Goal: Task Accomplishment & Management: Manage account settings

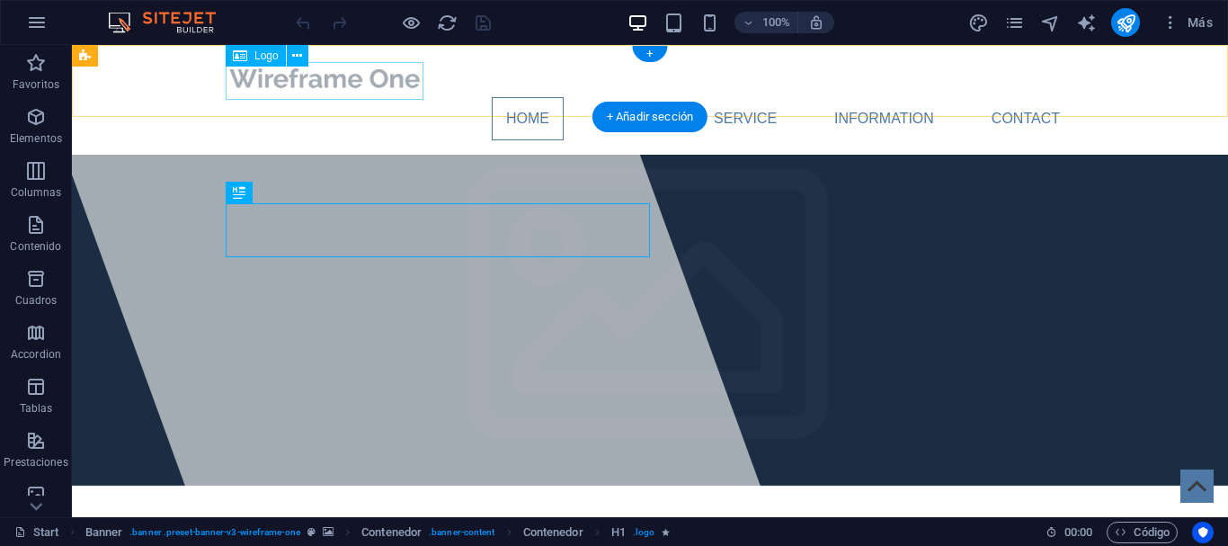
click at [299, 89] on div at bounding box center [650, 78] width 849 height 38
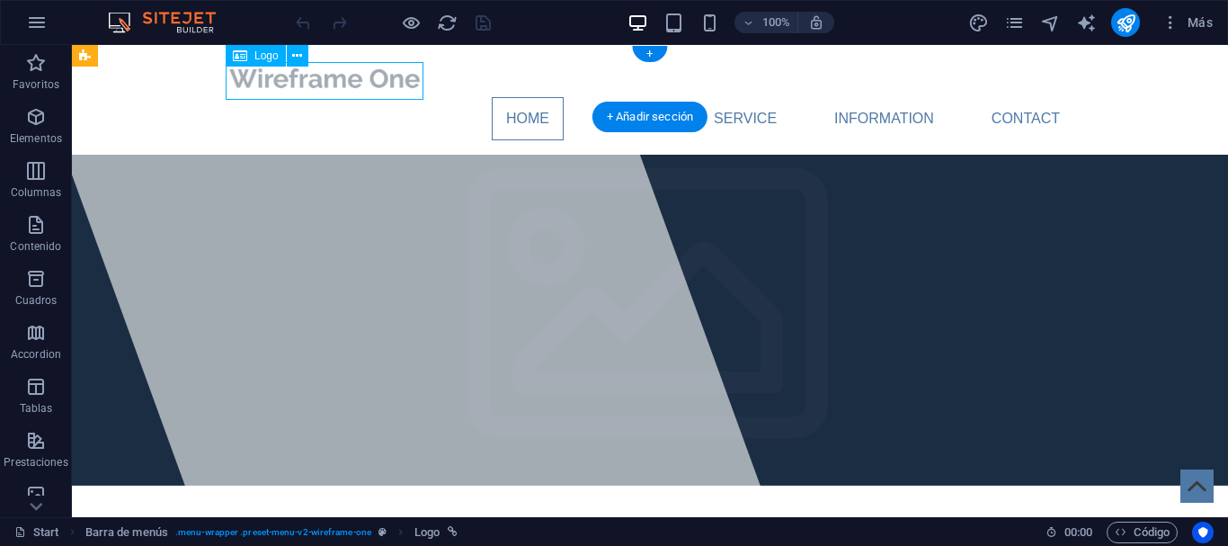
click at [299, 89] on div at bounding box center [650, 78] width 849 height 38
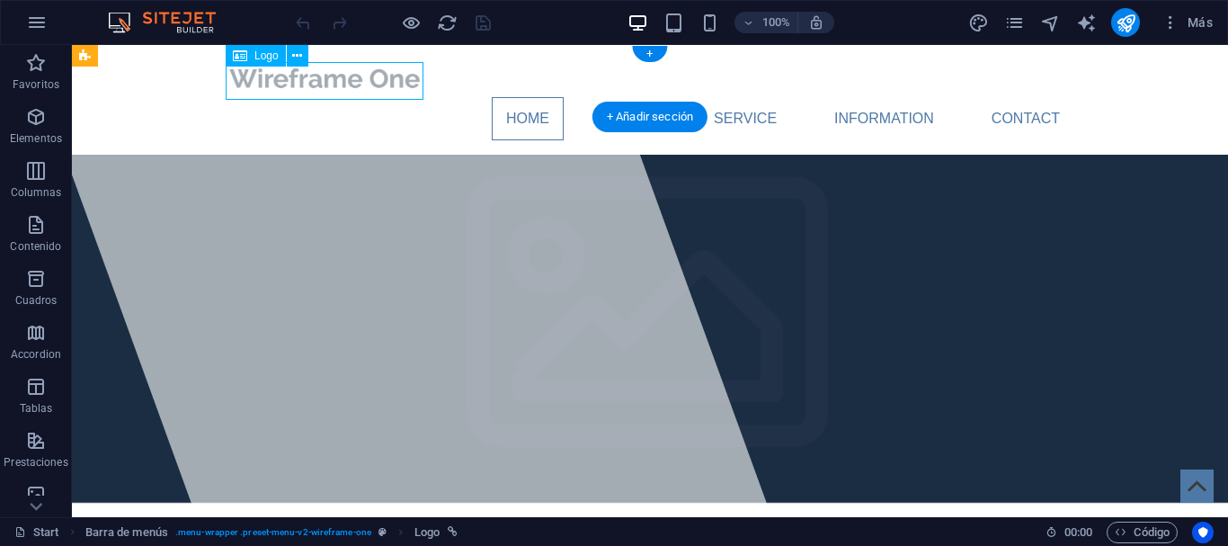
select select "px"
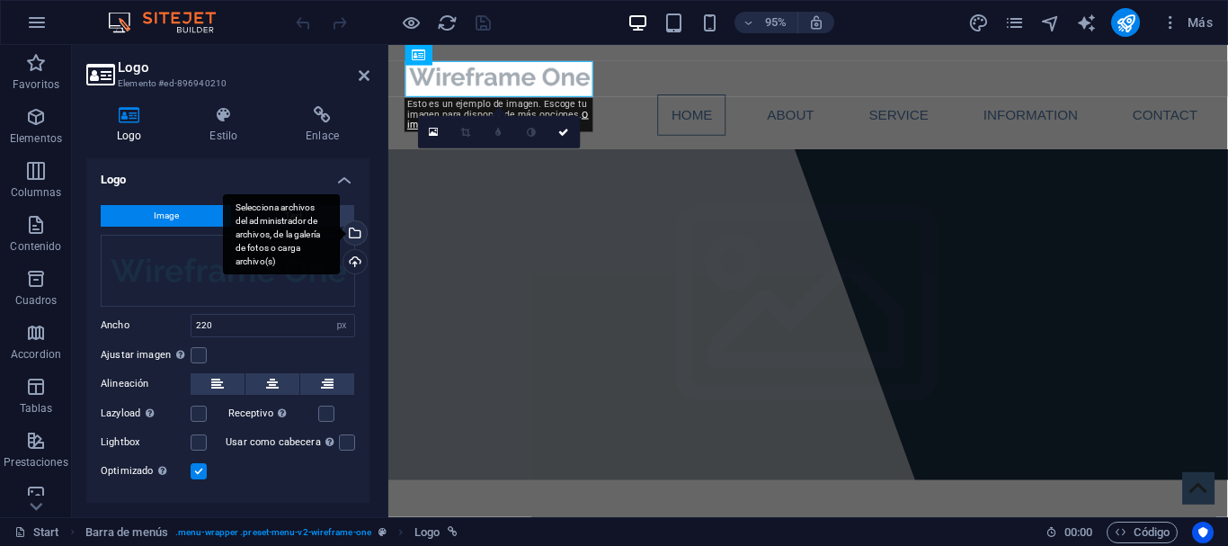
click at [354, 230] on div "Selecciona archivos del administrador de archivos, de la galería de fotos o car…" at bounding box center [353, 234] width 27 height 27
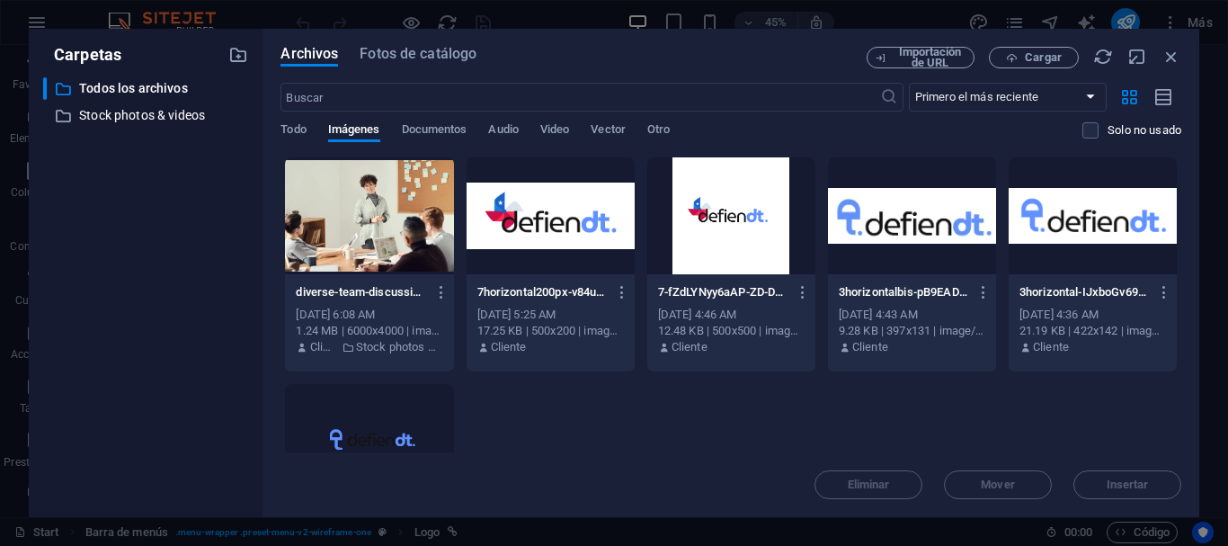
click at [534, 204] on div at bounding box center [551, 215] width 168 height 117
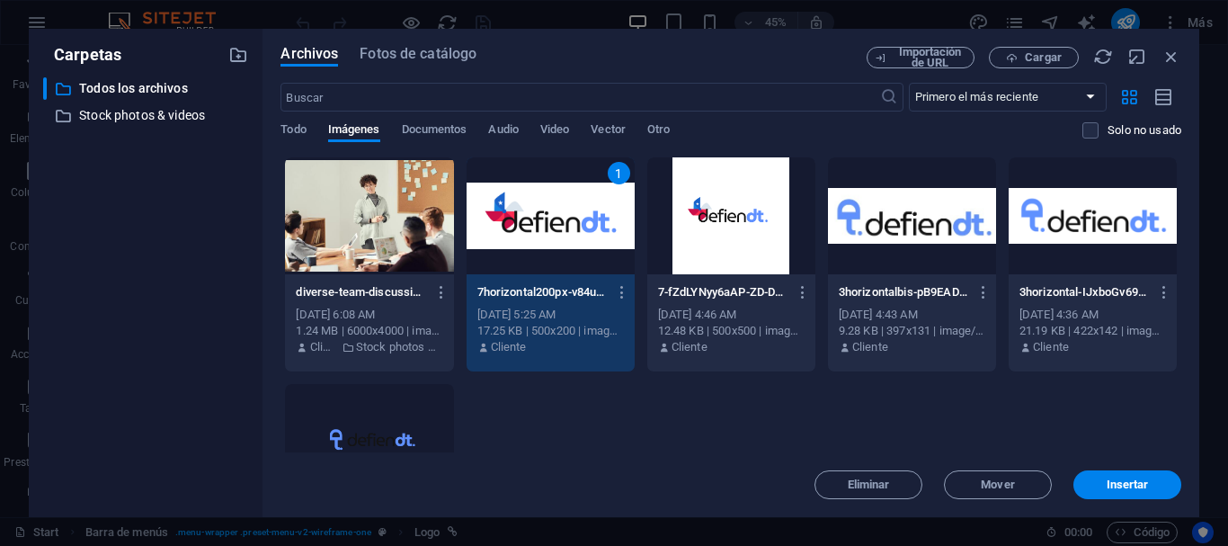
click at [534, 204] on div "1" at bounding box center [551, 215] width 168 height 117
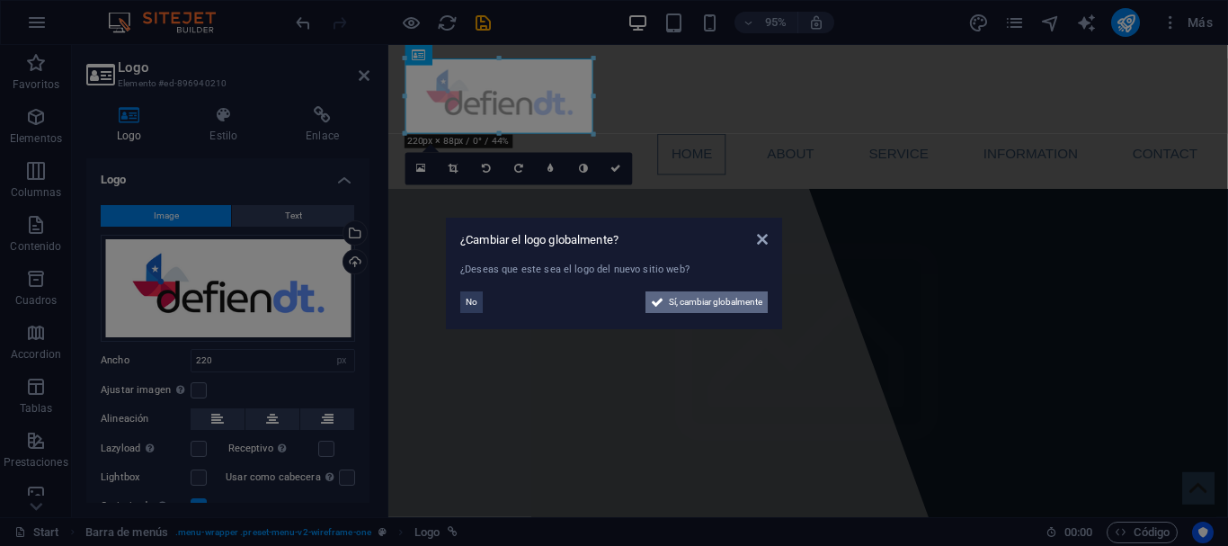
click at [695, 305] on span "Sí, cambiar globalmente" at bounding box center [716, 302] width 94 height 22
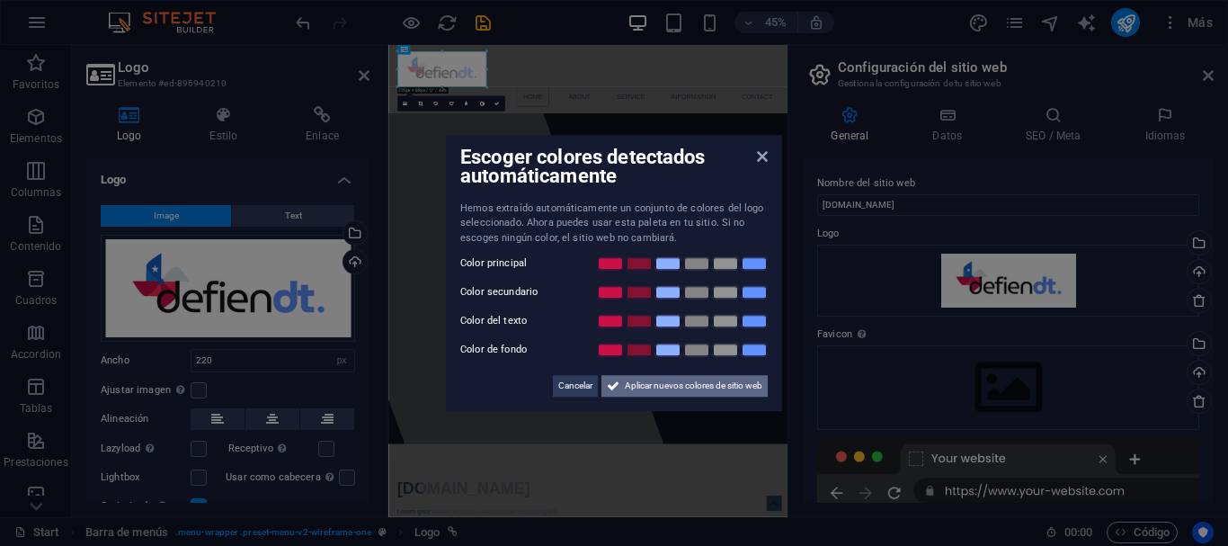
click at [666, 384] on span "Aplicar nuevos colores de sitio web" at bounding box center [694, 386] width 138 height 22
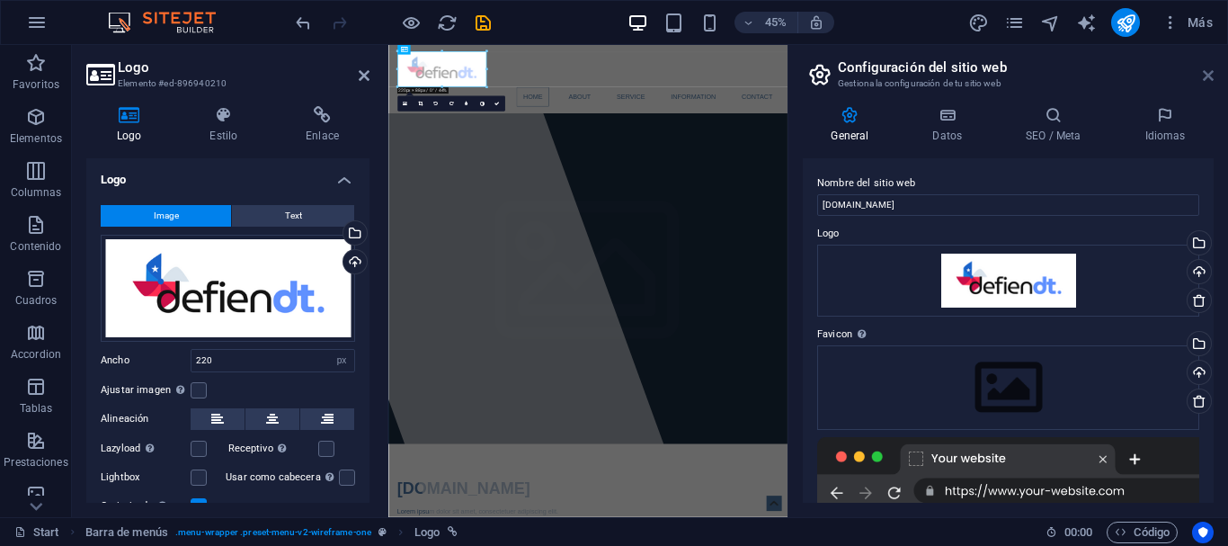
click at [1210, 79] on icon at bounding box center [1208, 75] width 11 height 14
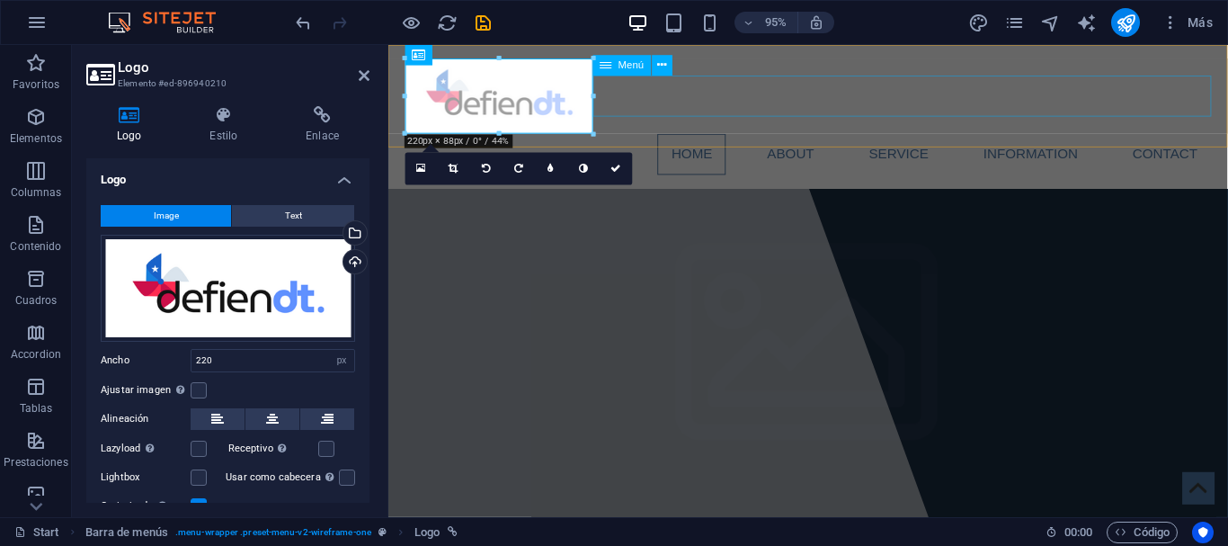
click at [706, 138] on nav "Home About Service Information Contact" at bounding box center [830, 159] width 849 height 43
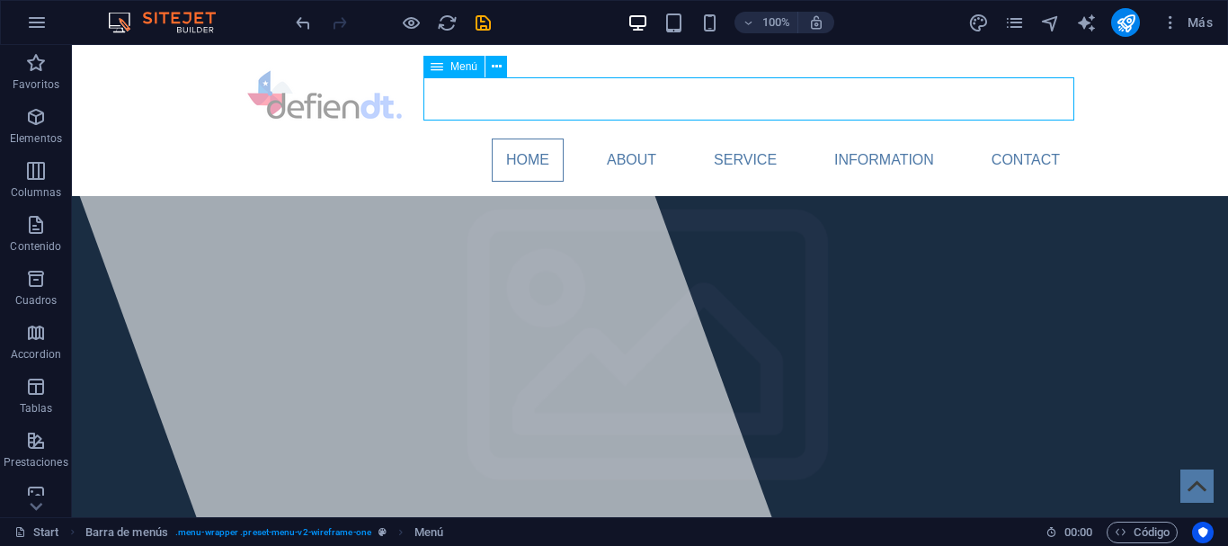
click at [548, 138] on nav "Home About Service Information Contact" at bounding box center [650, 159] width 849 height 43
select select
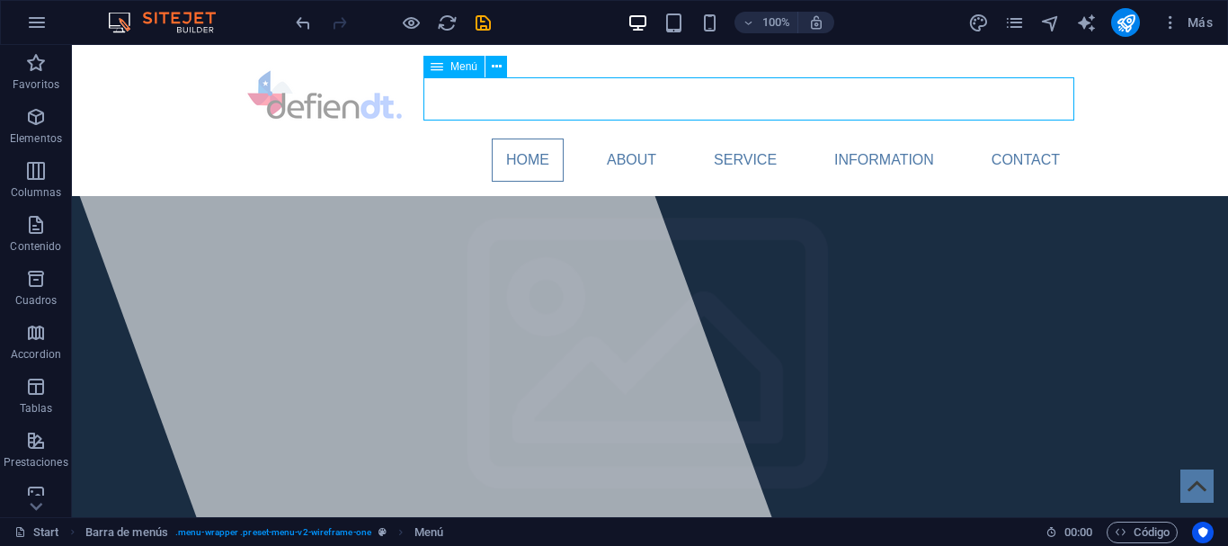
select select
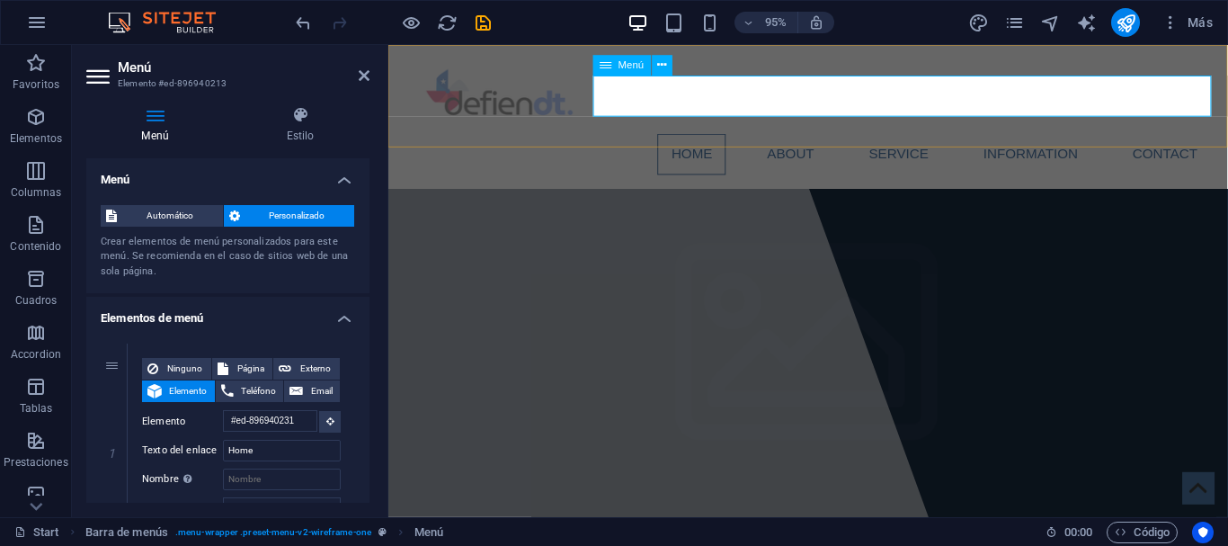
click at [717, 138] on nav "Home About Service Information Contact" at bounding box center [830, 159] width 849 height 43
drag, startPoint x: 268, startPoint y: 457, endPoint x: 133, endPoint y: 450, distance: 135.1
click at [223, 450] on input "Home" at bounding box center [282, 451] width 118 height 22
type input "Nosotros"
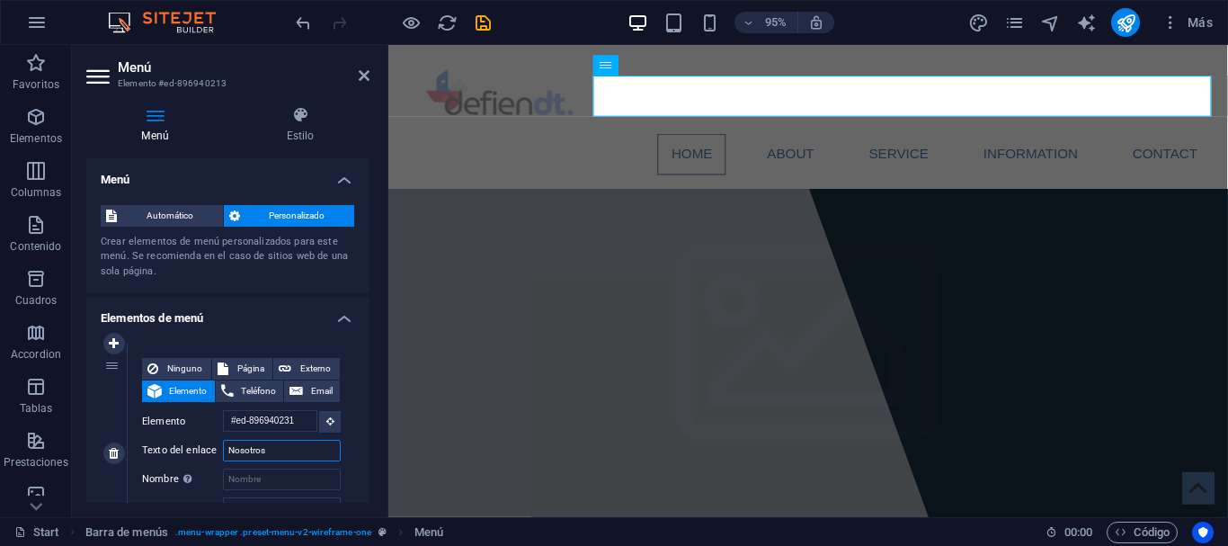
select select
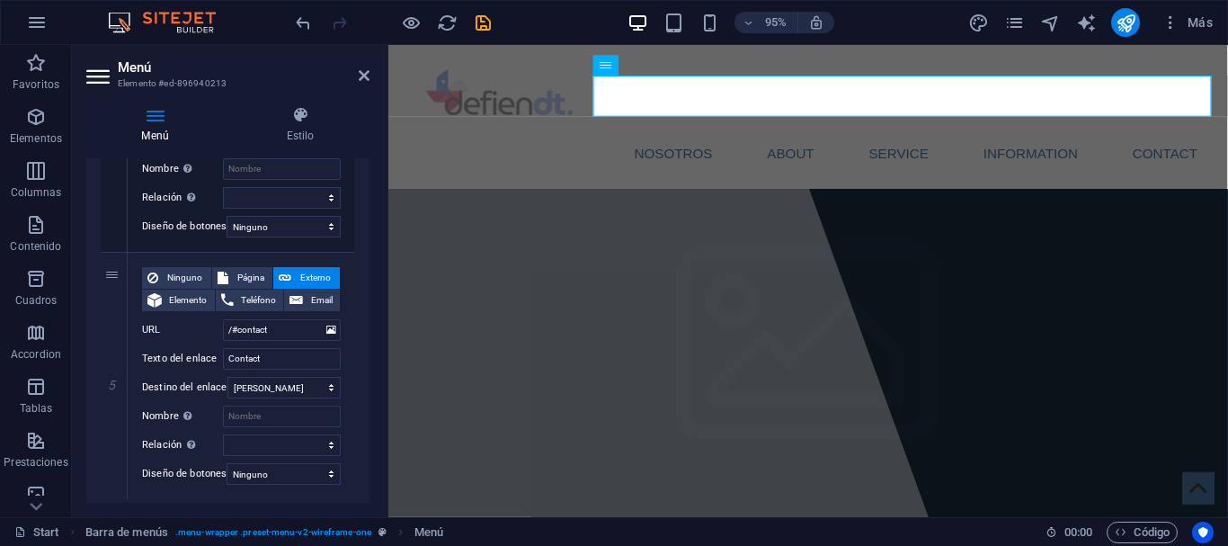
scroll to position [1111, 0]
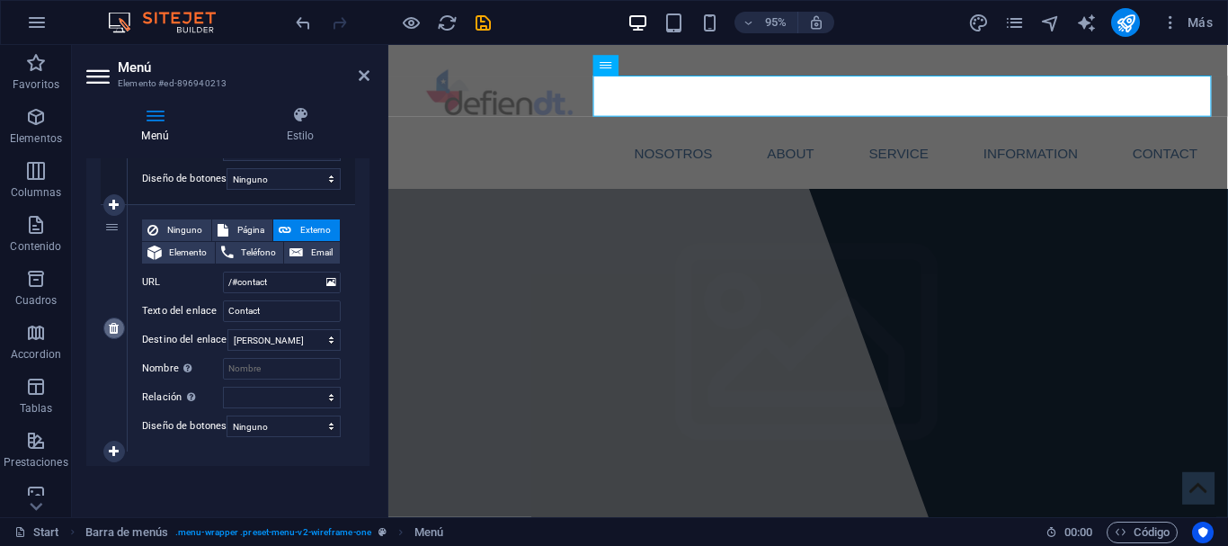
type input "Nosotros"
click at [118, 322] on icon at bounding box center [114, 328] width 10 height 13
select select
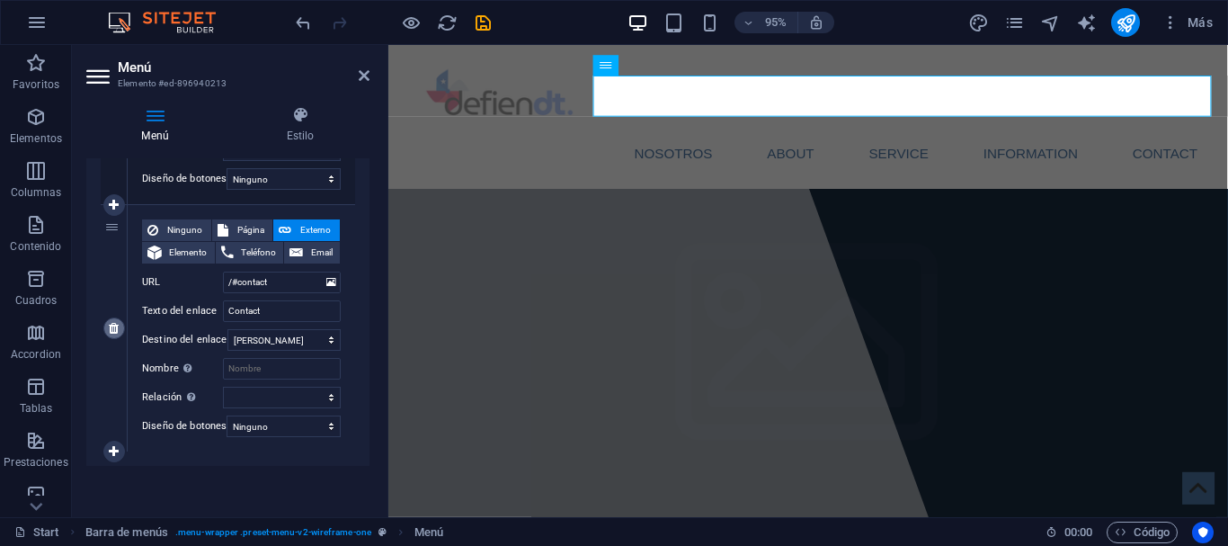
select select
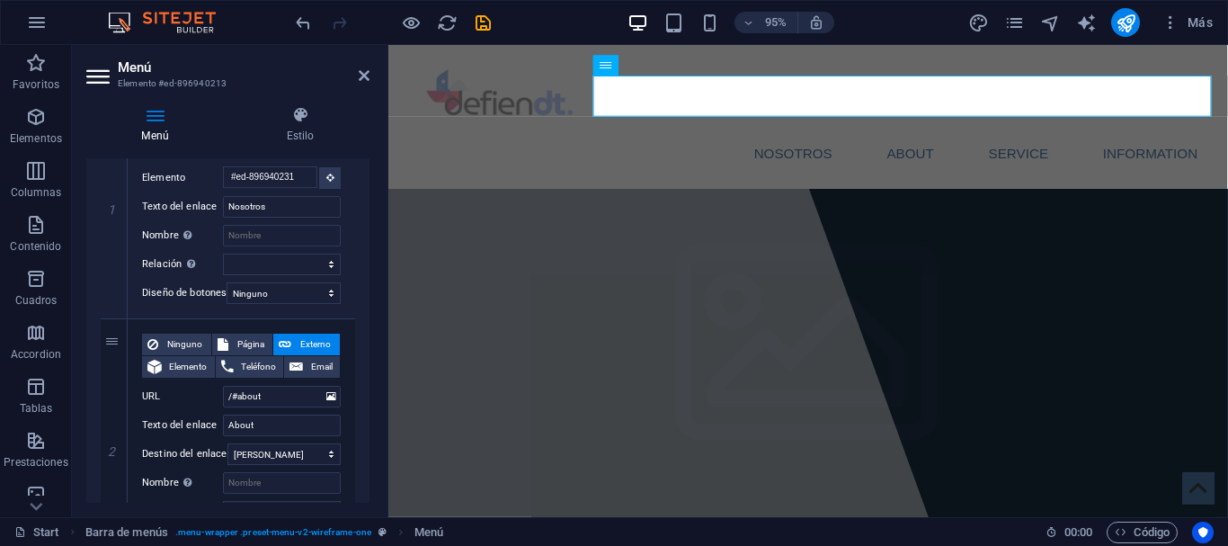
scroll to position [324, 0]
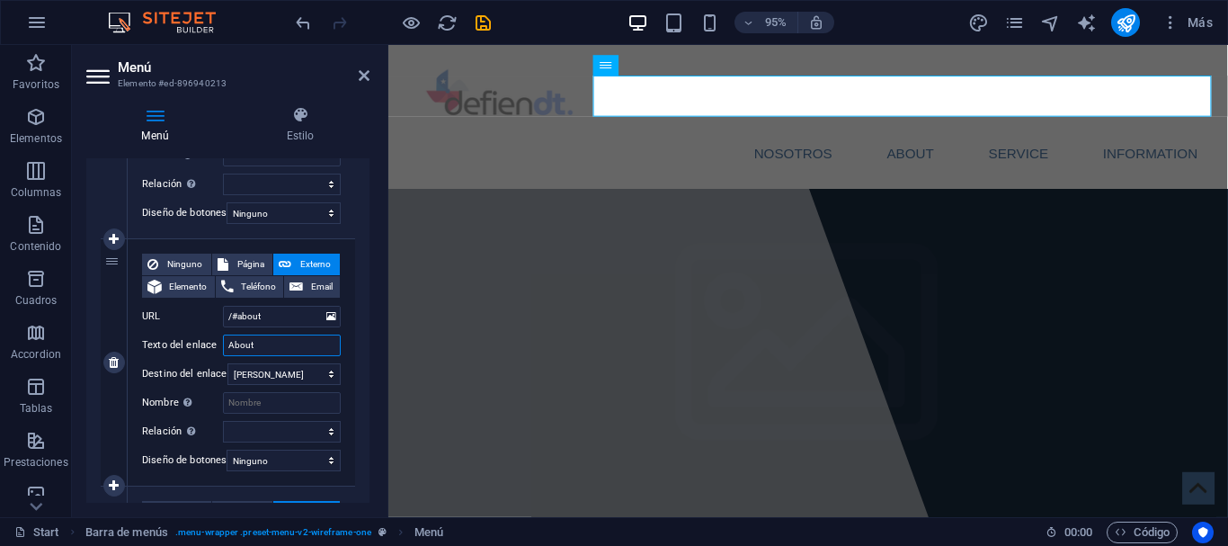
drag, startPoint x: 282, startPoint y: 339, endPoint x: 0, endPoint y: 315, distance: 283.4
click at [223, 335] on input "About" at bounding box center [282, 346] width 118 height 22
type input "Servicios"
select select
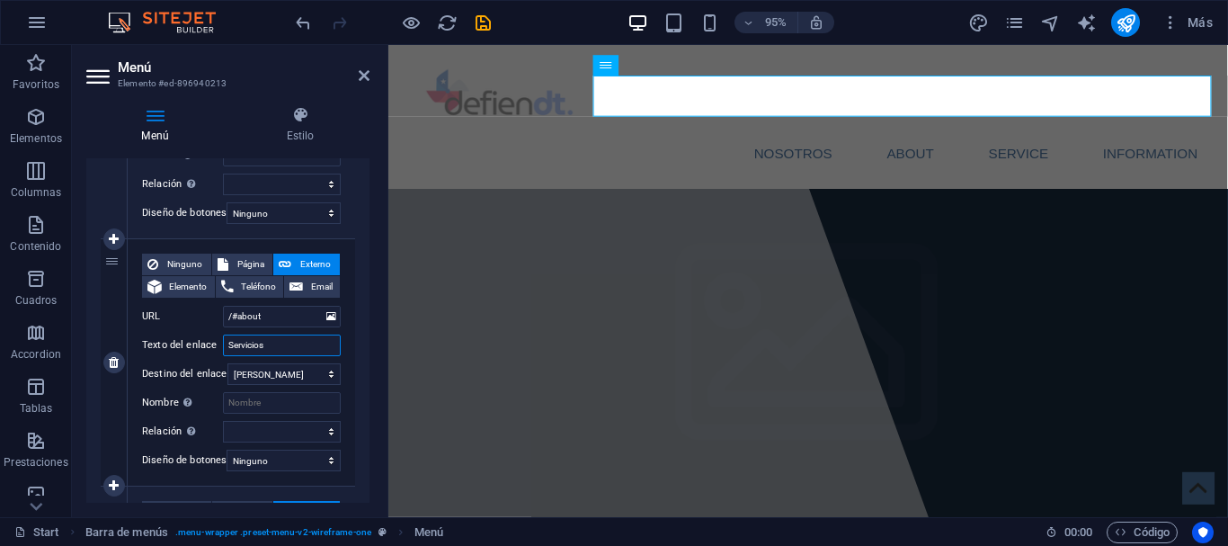
select select
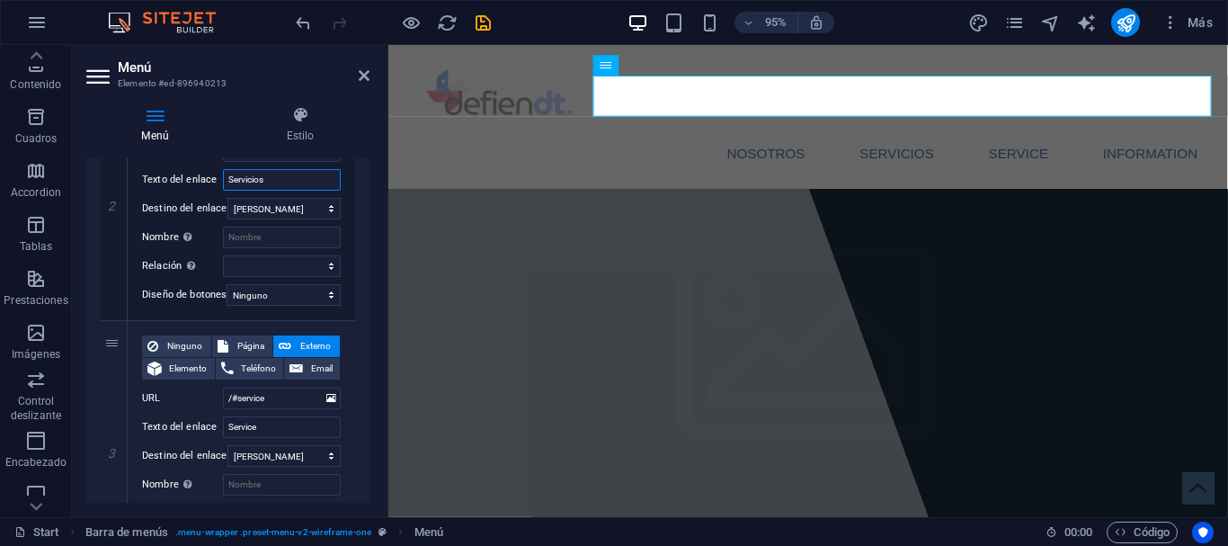
scroll to position [567, 0]
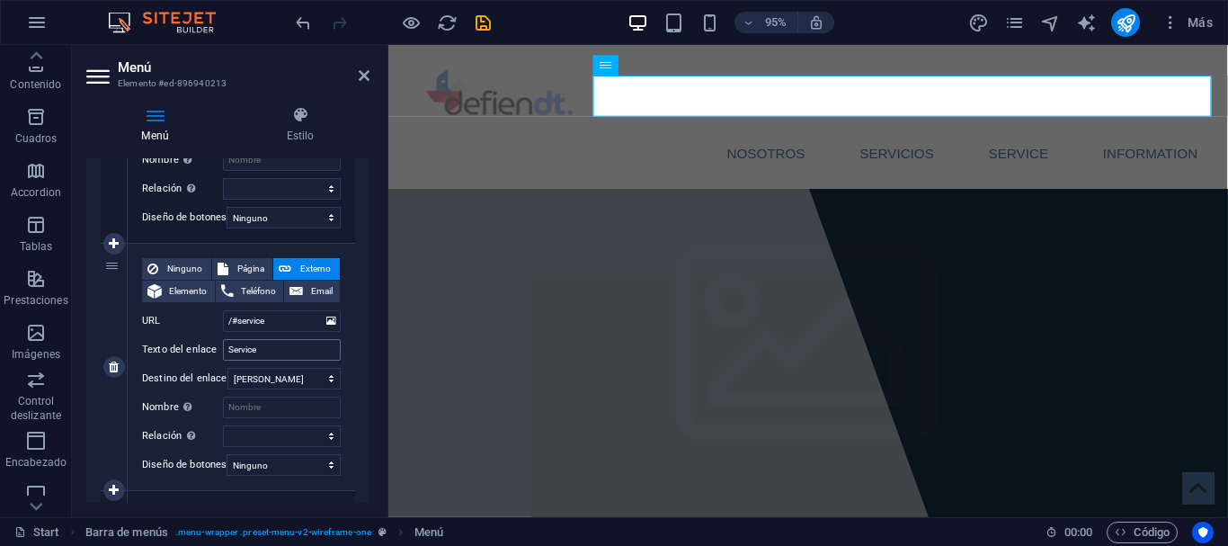
type input "Servicios"
drag, startPoint x: 278, startPoint y: 351, endPoint x: 198, endPoint y: 352, distance: 80.1
click at [223, 352] on input "Service" at bounding box center [282, 350] width 118 height 22
type input "Contact"
select select
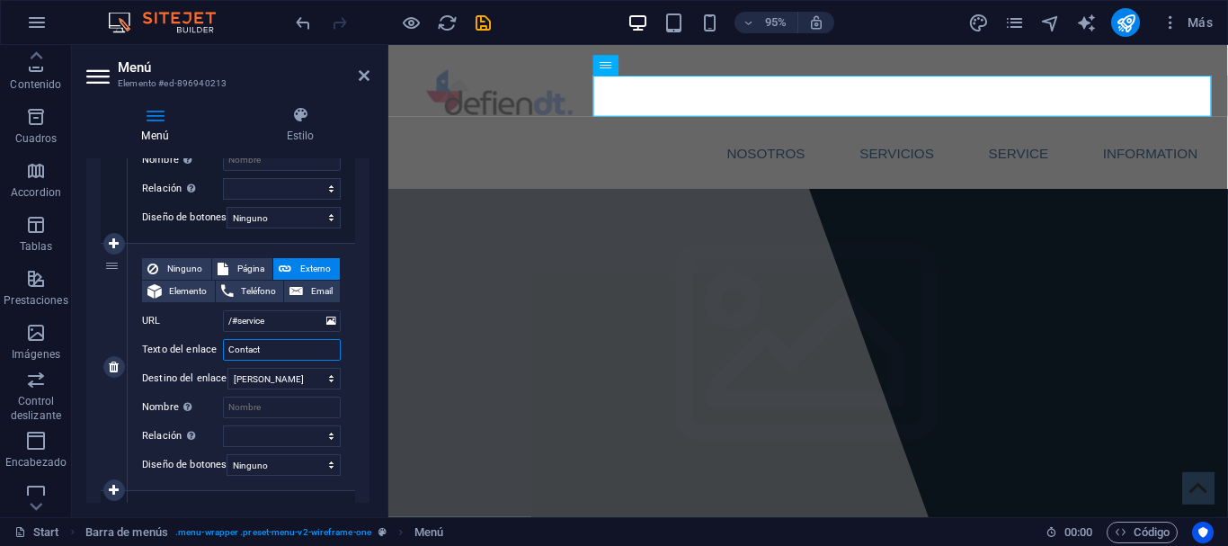
select select
type input "Contacto"
select select
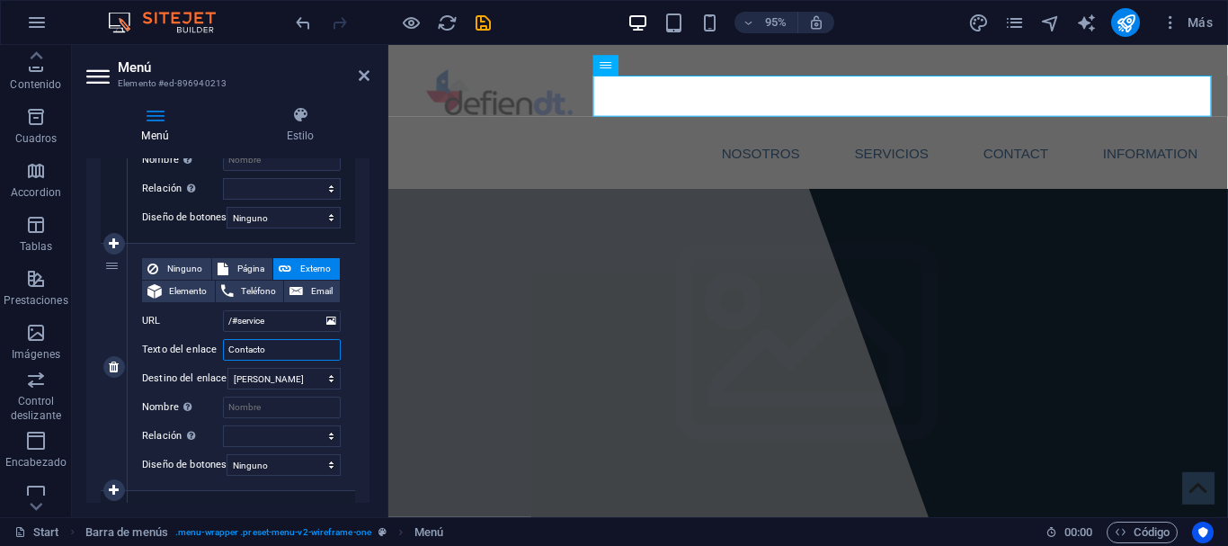
select select
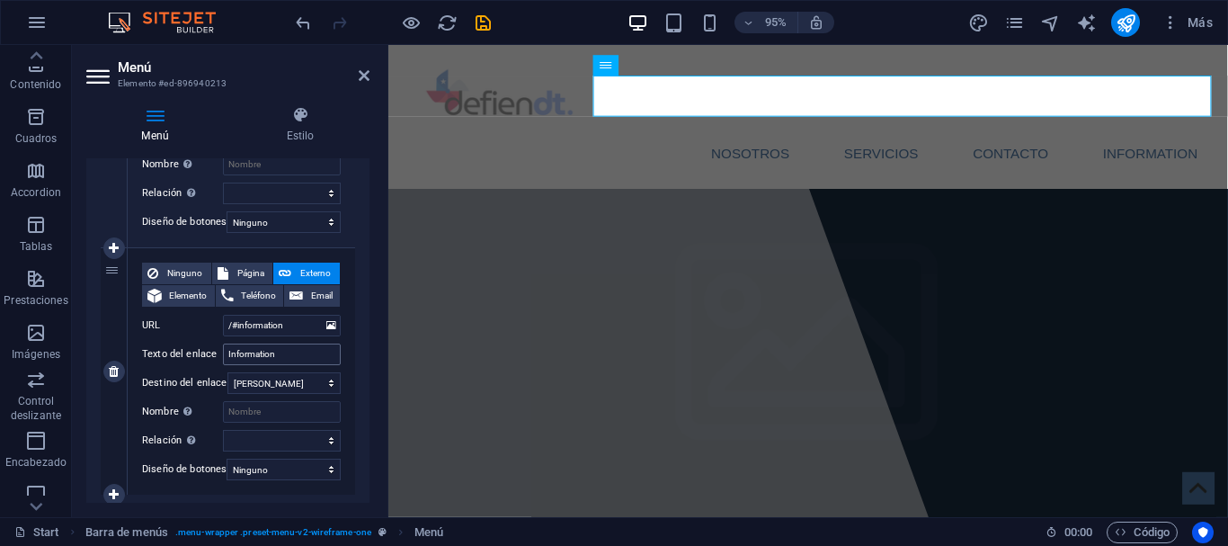
type input "Contacto"
drag, startPoint x: 290, startPoint y: 356, endPoint x: 161, endPoint y: 346, distance: 129.0
click at [223, 346] on input "Information" at bounding box center [282, 355] width 118 height 22
type input "Blog"
select select
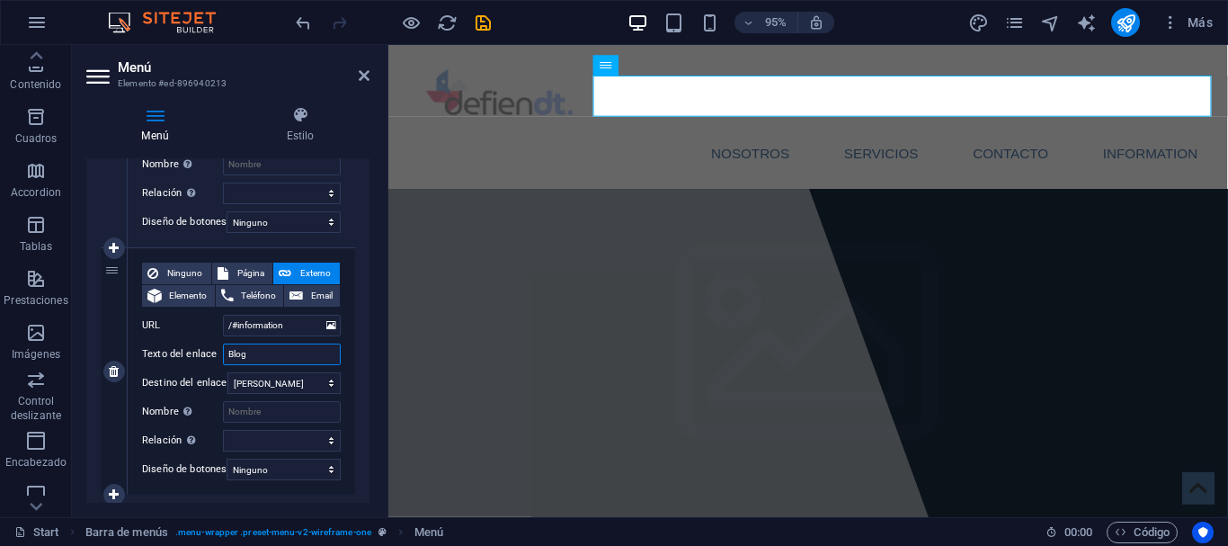
select select
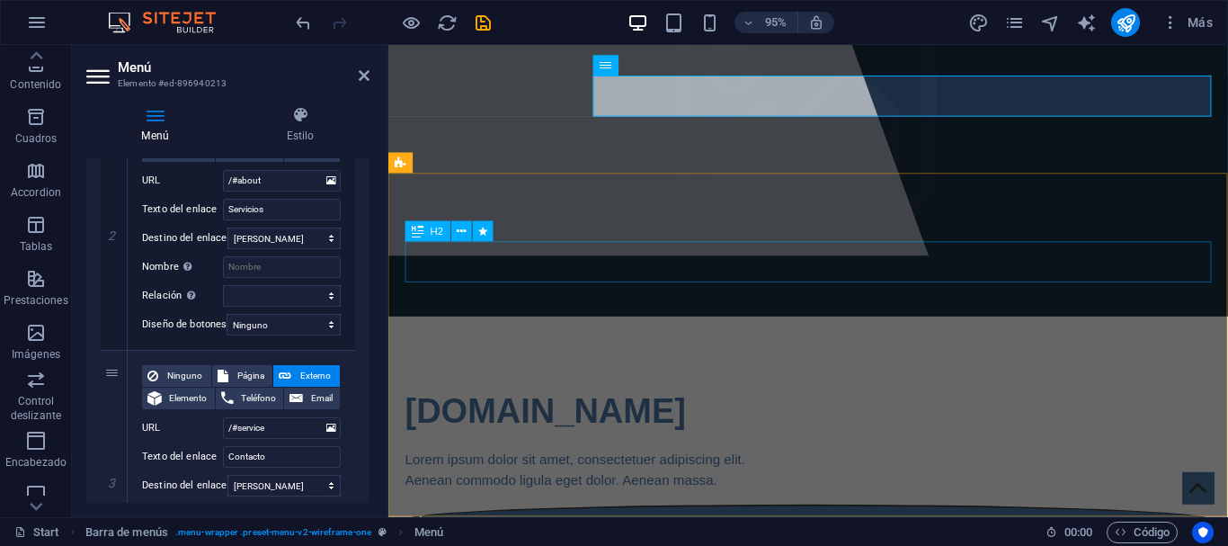
scroll to position [0, 0]
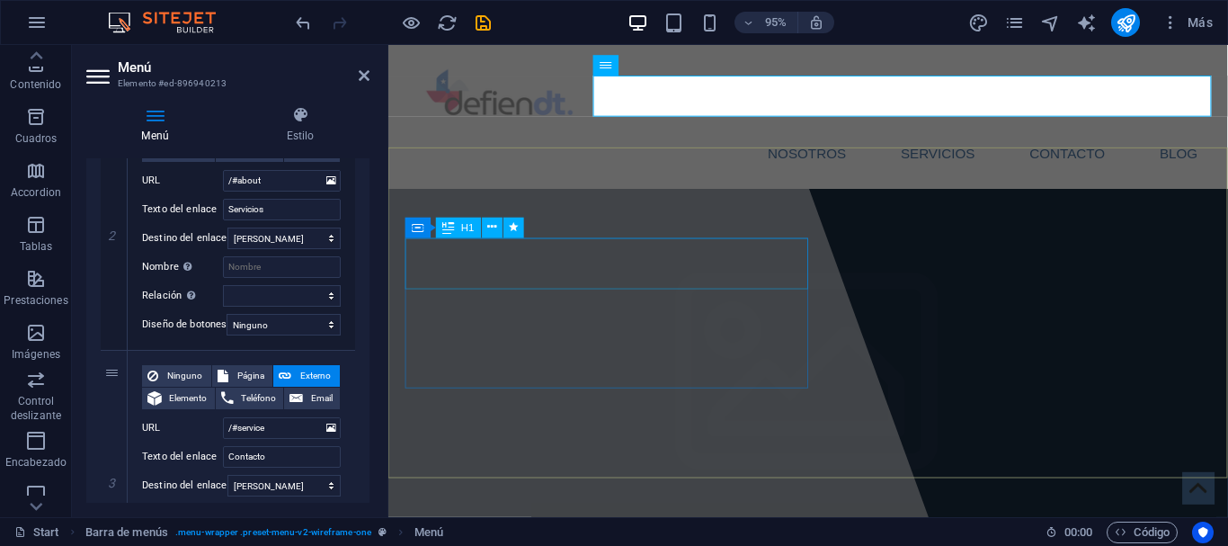
type input "Blog"
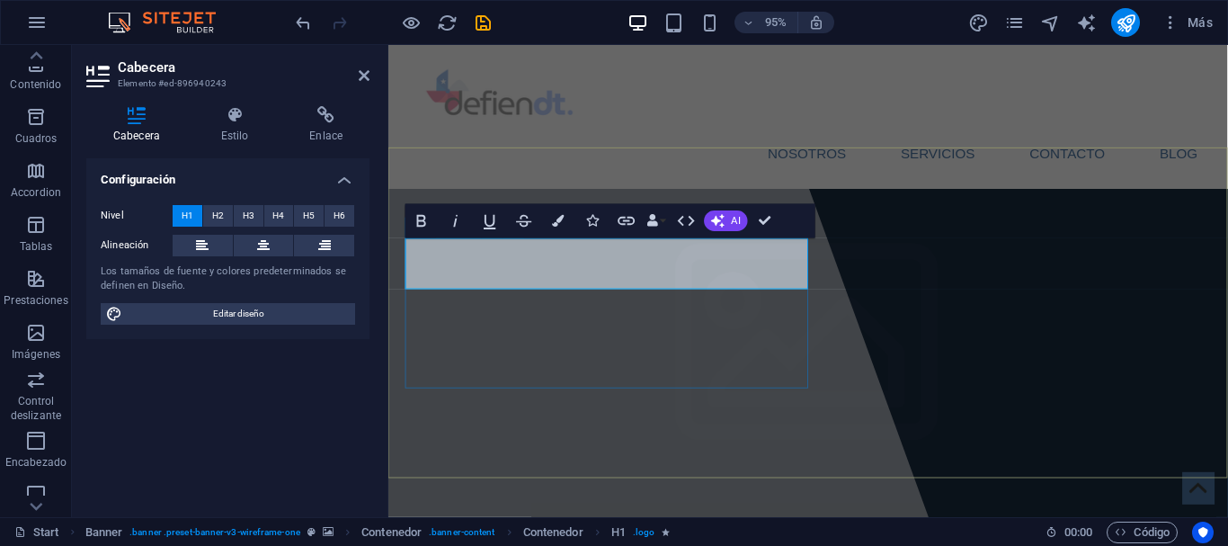
click at [363, 71] on icon at bounding box center [364, 75] width 11 height 14
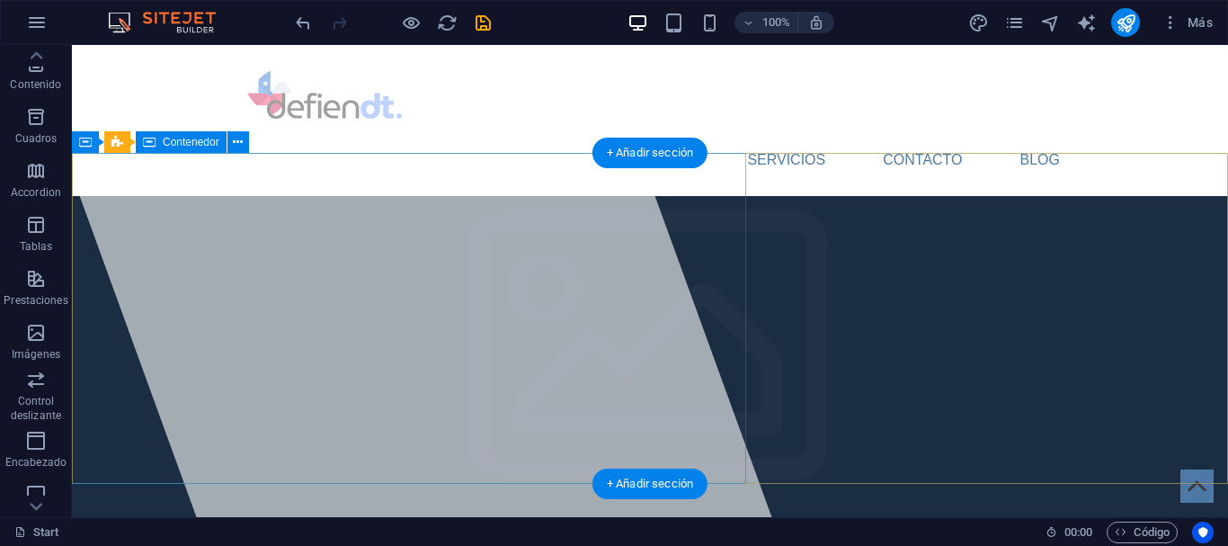
click at [266, 255] on div at bounding box center [397, 281] width 747 height 472
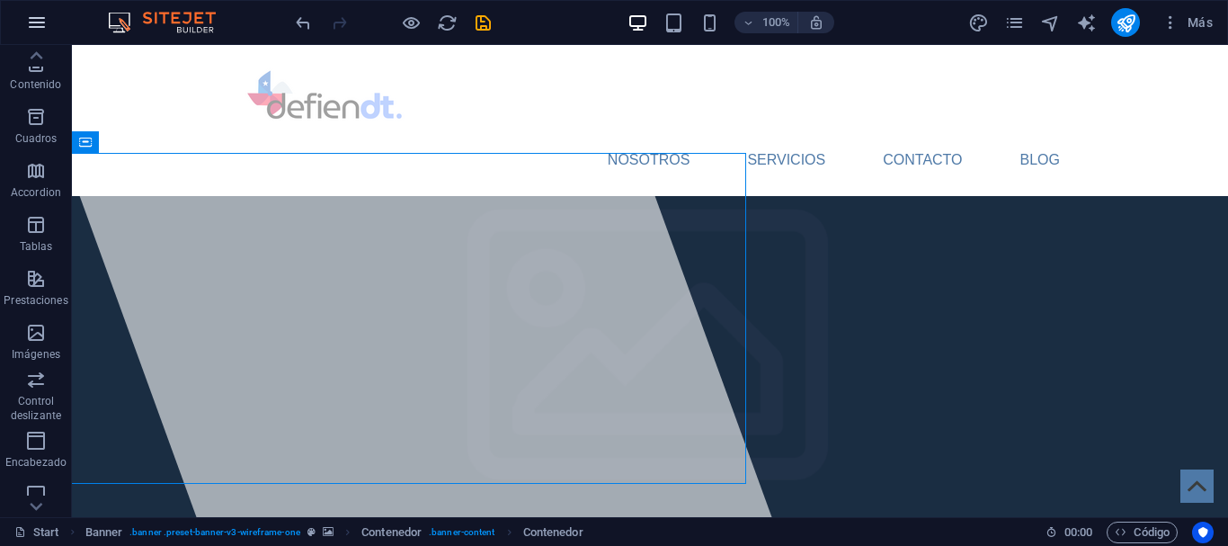
click at [44, 13] on icon "button" at bounding box center [37, 23] width 22 height 22
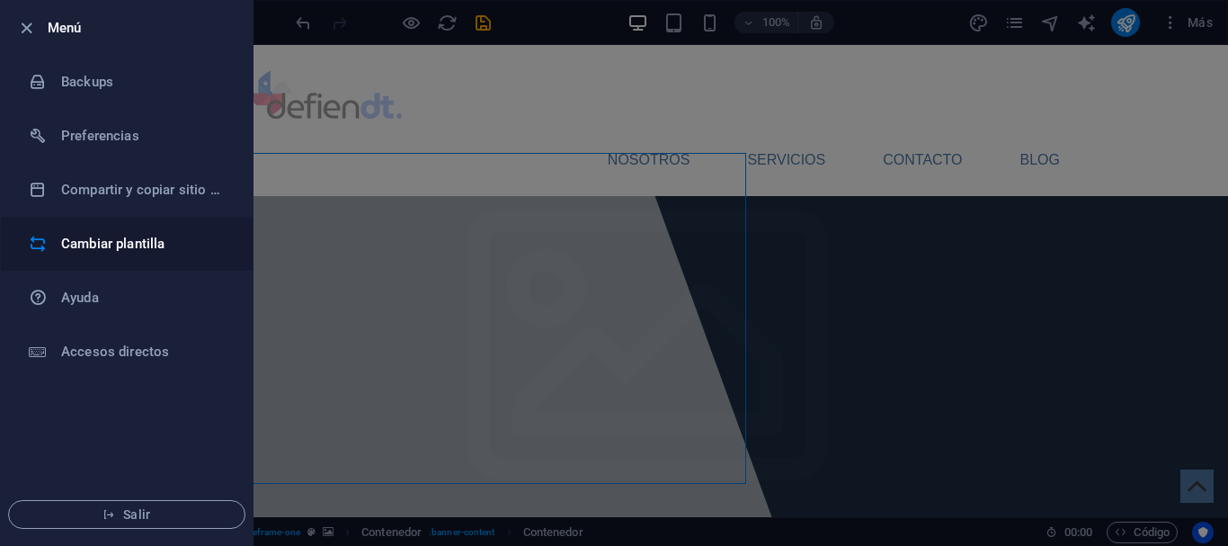
click at [109, 244] on h6 "Cambiar plantilla" at bounding box center [144, 244] width 166 height 22
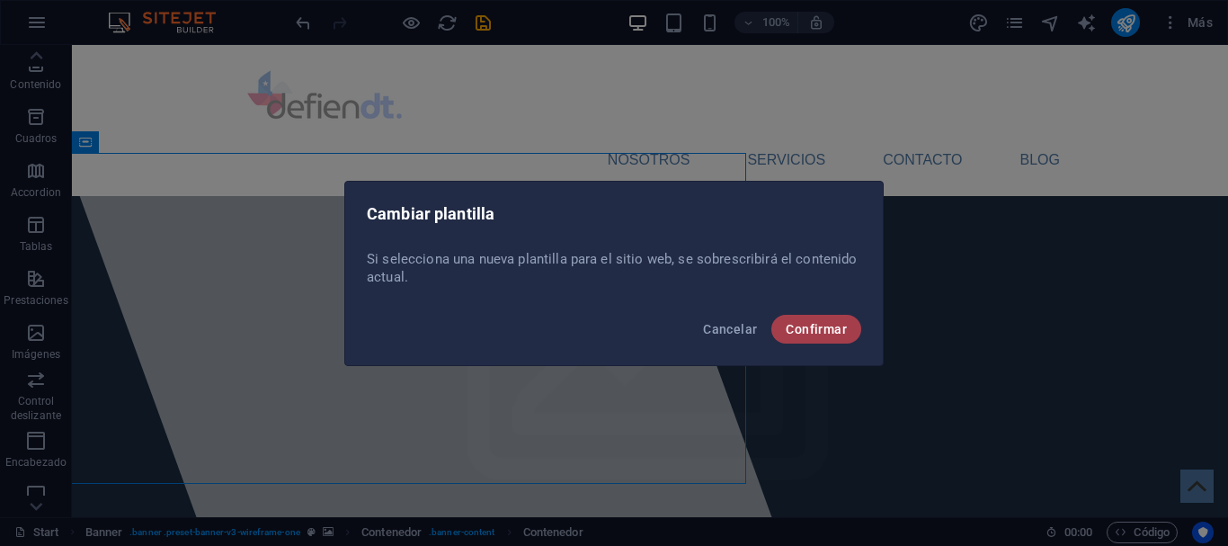
click at [816, 333] on span "Confirmar" at bounding box center [816, 329] width 61 height 14
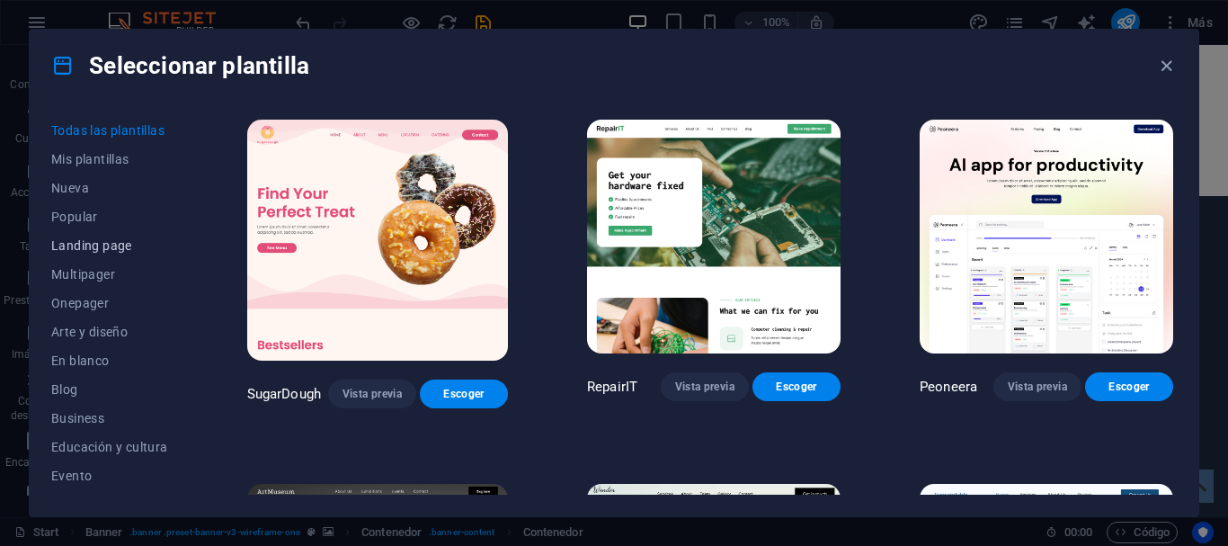
click at [90, 248] on span "Landing page" at bounding box center [109, 245] width 117 height 14
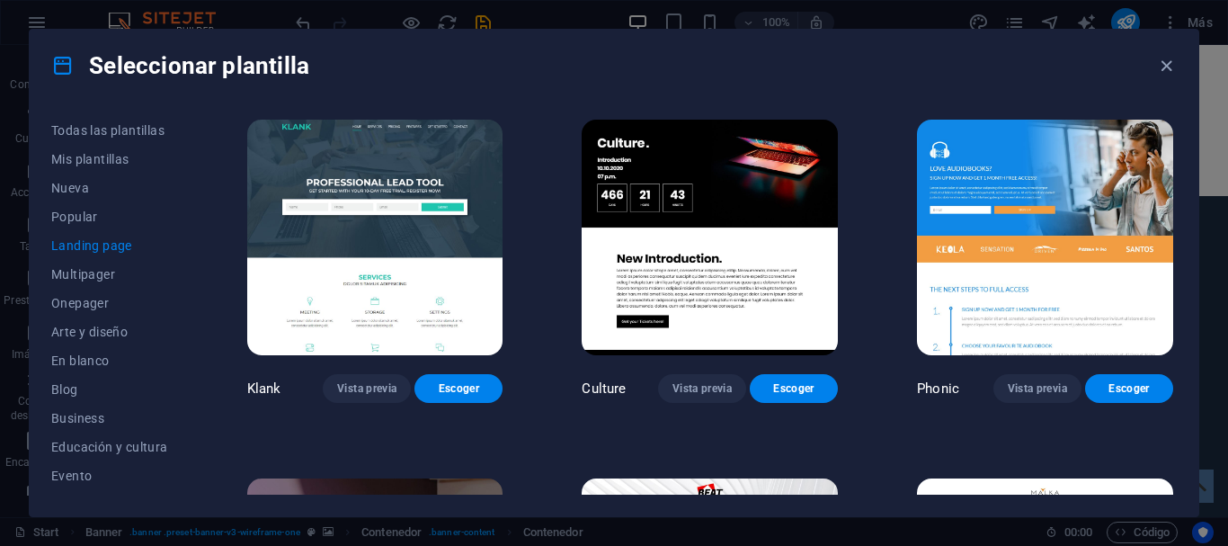
click at [452, 218] on img at bounding box center [375, 238] width 256 height 236
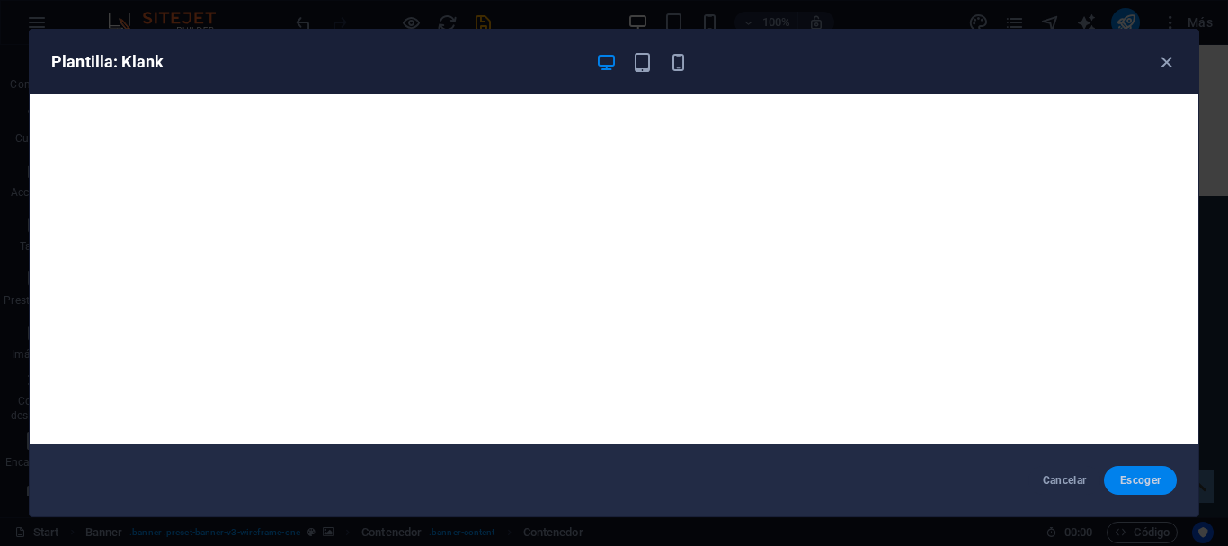
click at [1147, 483] on span "Escoger" at bounding box center [1141, 480] width 44 height 14
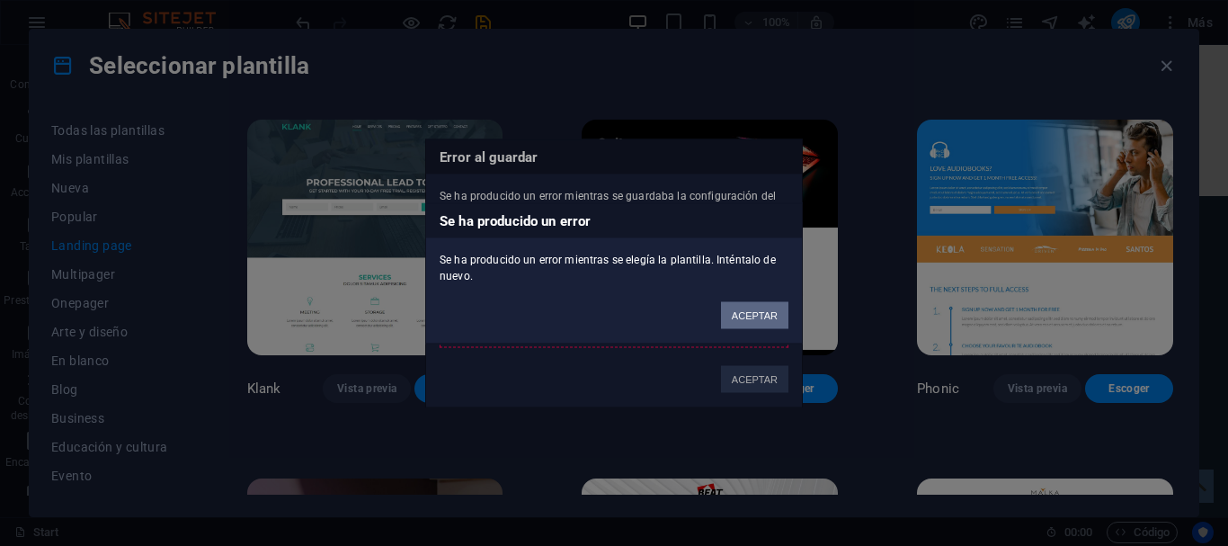
click at [753, 319] on button "ACEPTAR" at bounding box center [754, 314] width 67 height 27
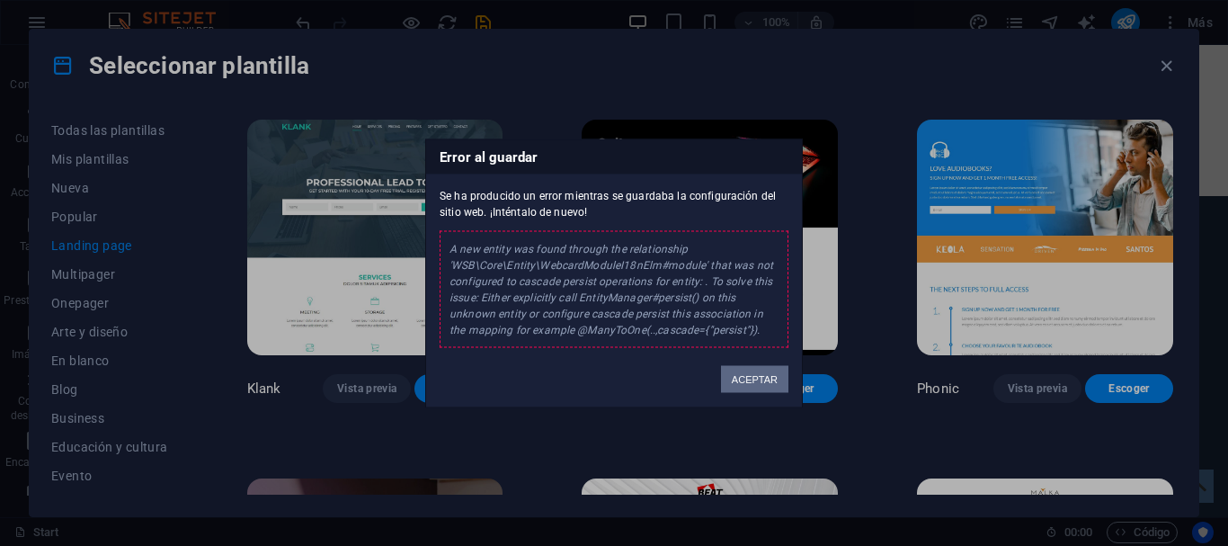
click at [763, 389] on button "ACEPTAR" at bounding box center [754, 378] width 67 height 27
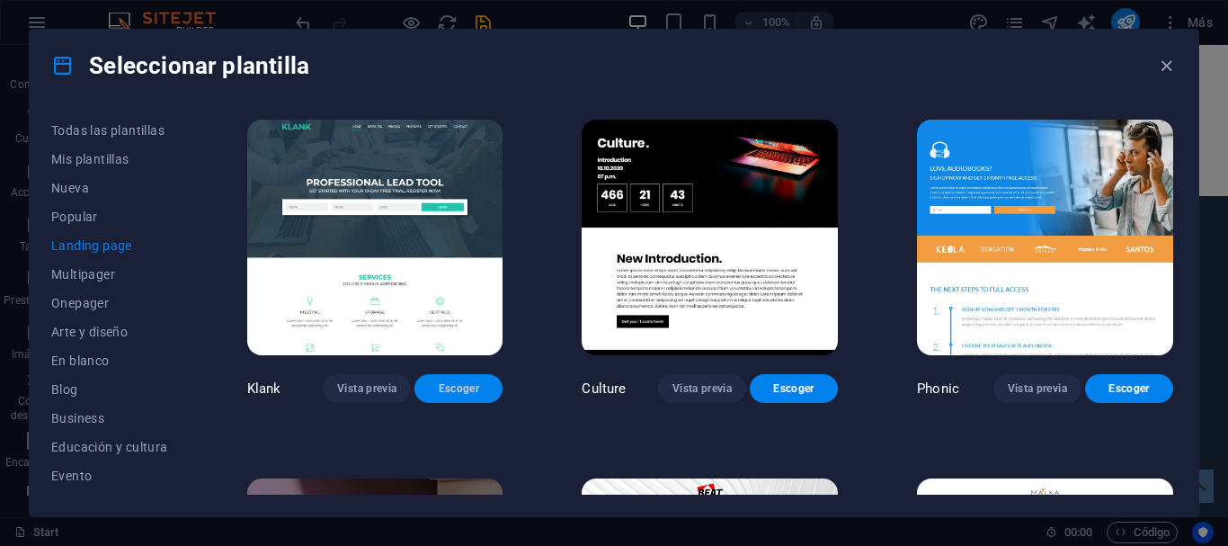
click at [457, 392] on span "Escoger" at bounding box center [458, 388] width 59 height 14
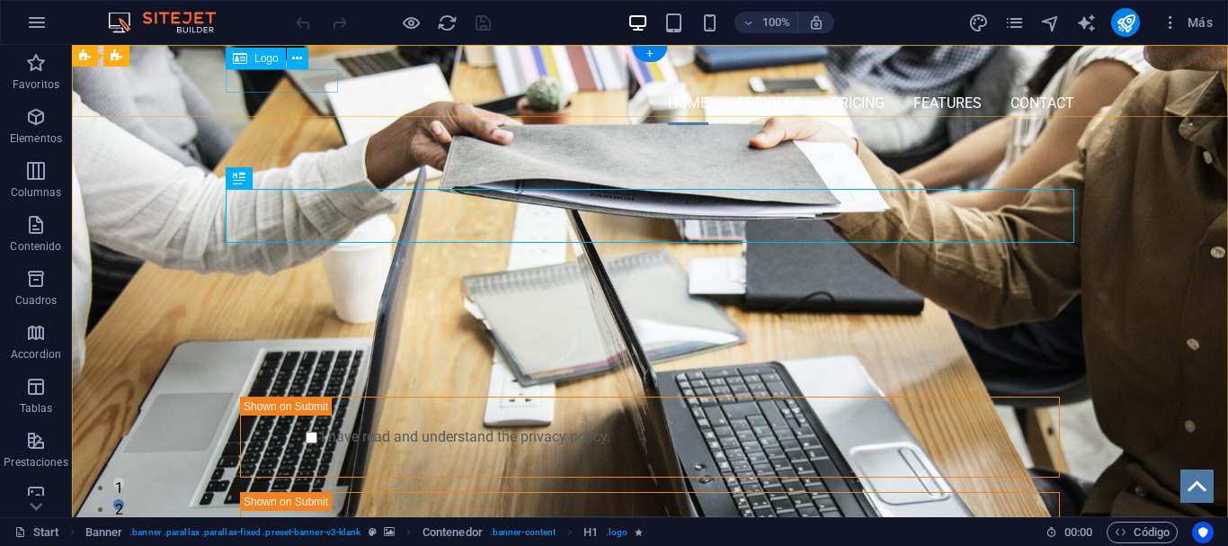
click at [275, 82] on div at bounding box center [650, 70] width 849 height 22
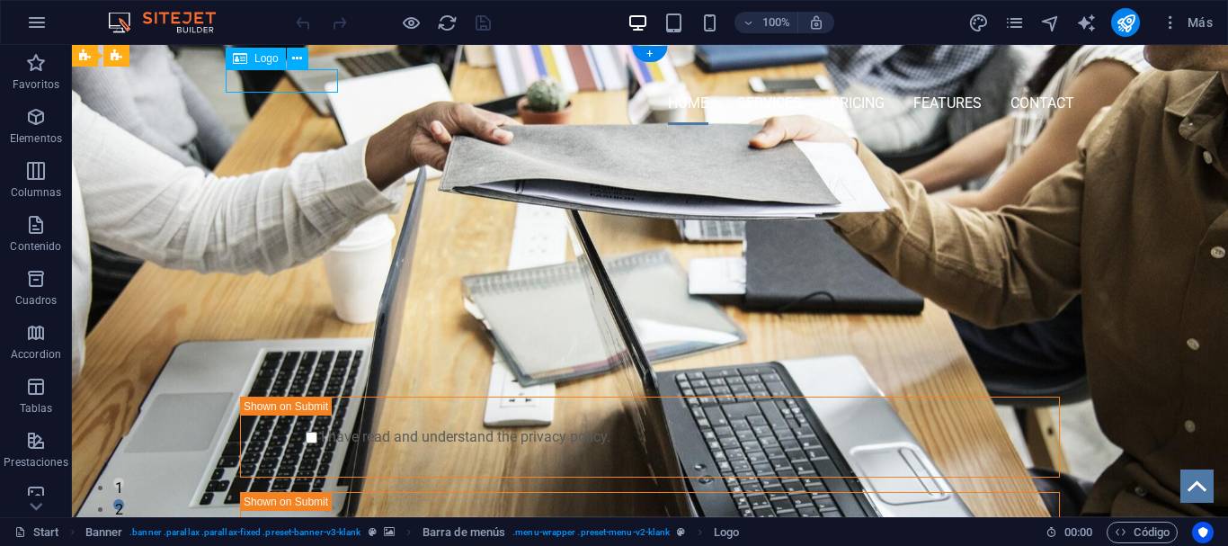
click at [275, 82] on div at bounding box center [650, 70] width 849 height 22
select select "px"
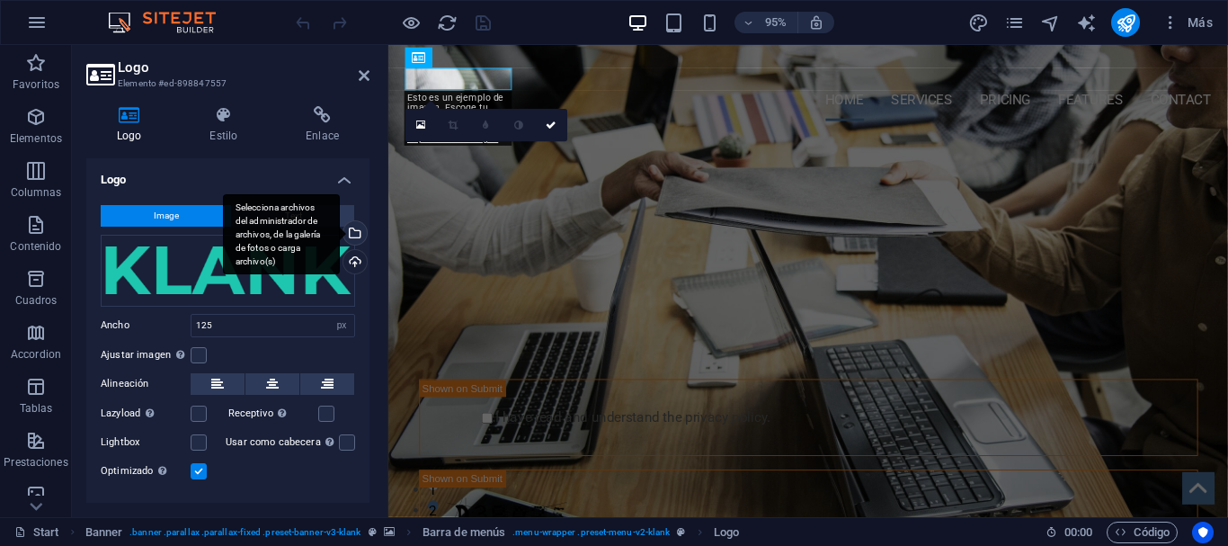
click at [356, 231] on div "Selecciona archivos del administrador de archivos, de la galería de fotos o car…" at bounding box center [353, 234] width 27 height 27
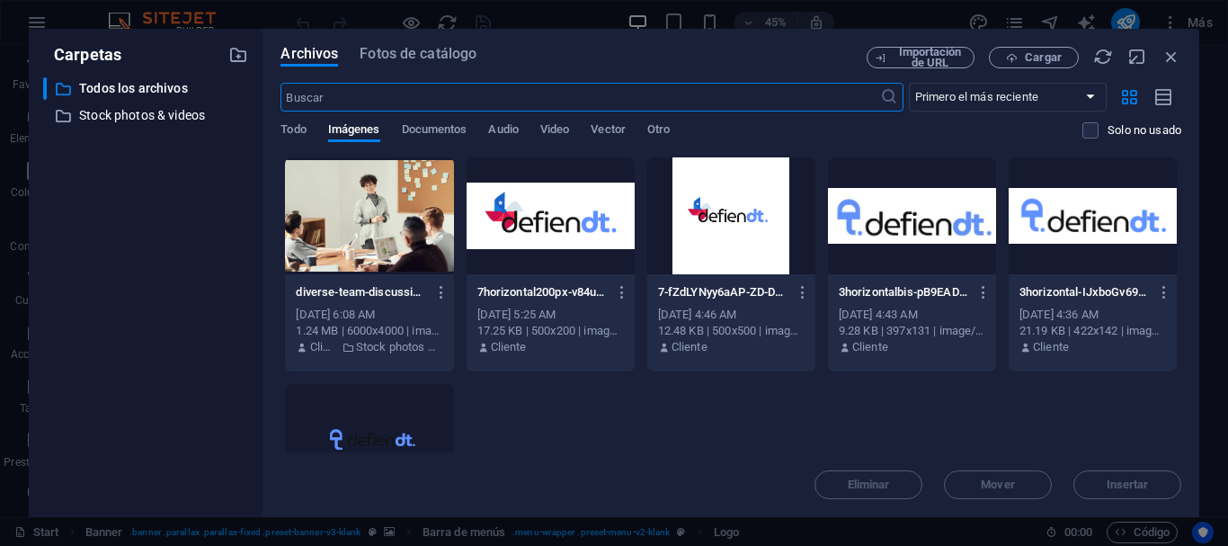
click at [576, 225] on div at bounding box center [551, 215] width 168 height 117
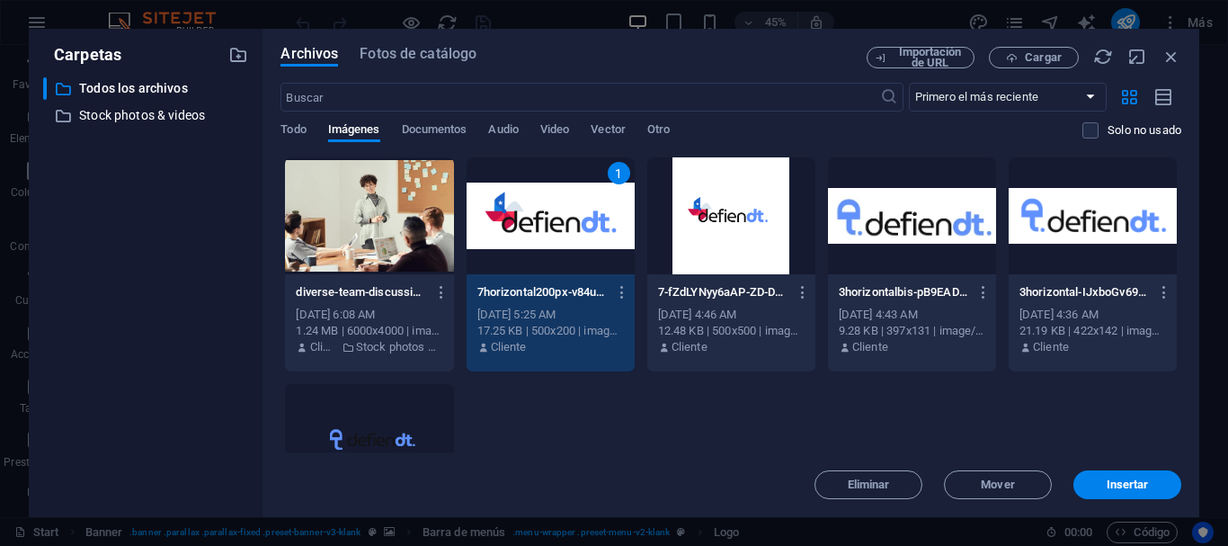
click at [576, 225] on div "1" at bounding box center [551, 215] width 168 height 117
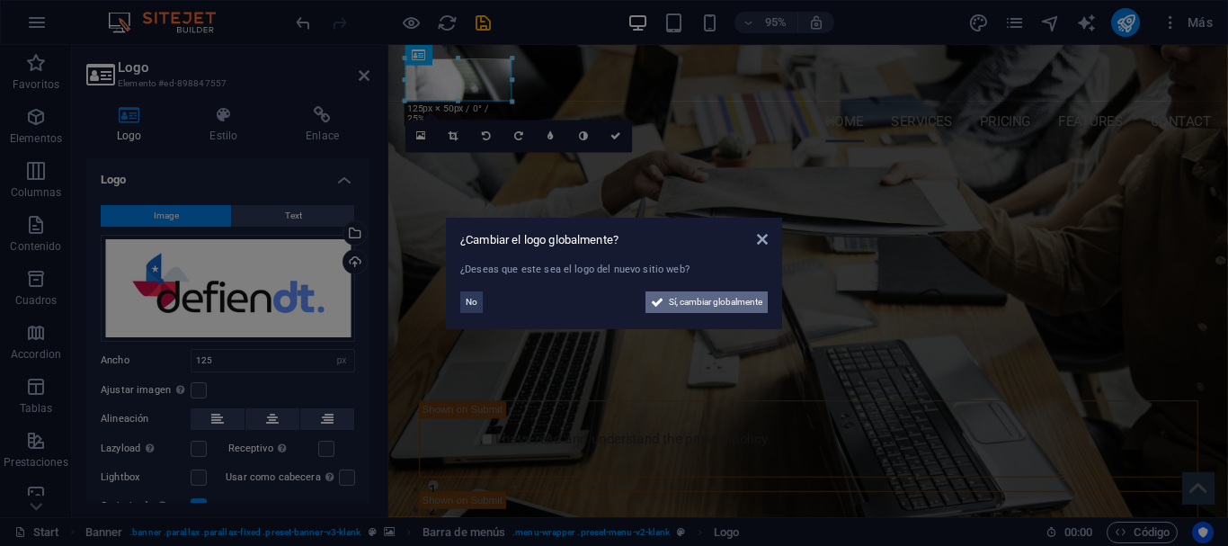
click at [679, 301] on span "Sí, cambiar globalmente" at bounding box center [716, 302] width 94 height 22
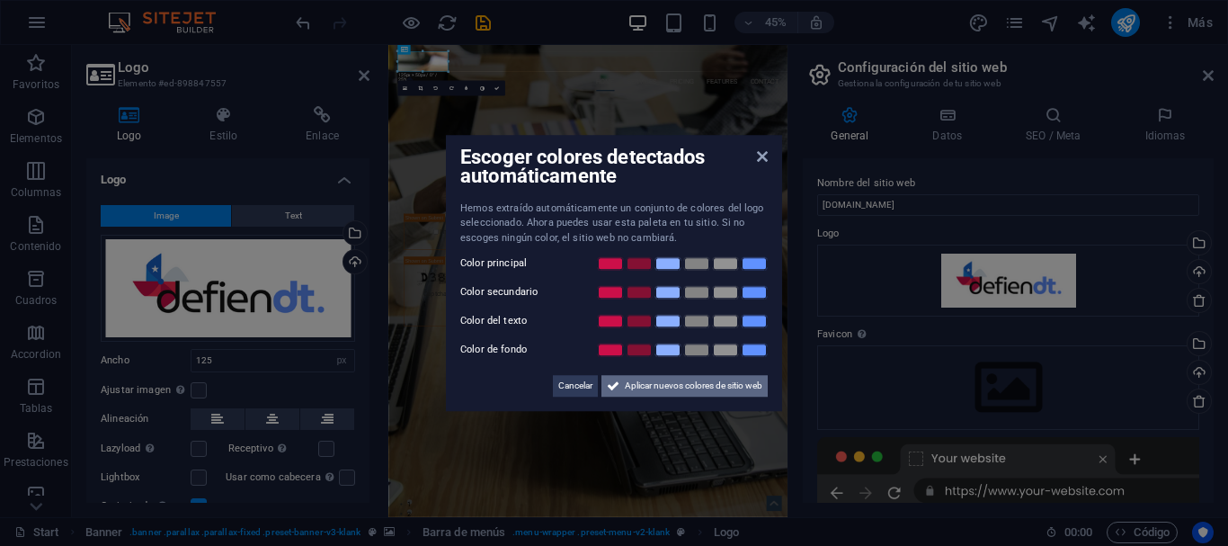
click at [711, 393] on span "Aplicar nuevos colores de sitio web" at bounding box center [694, 386] width 138 height 22
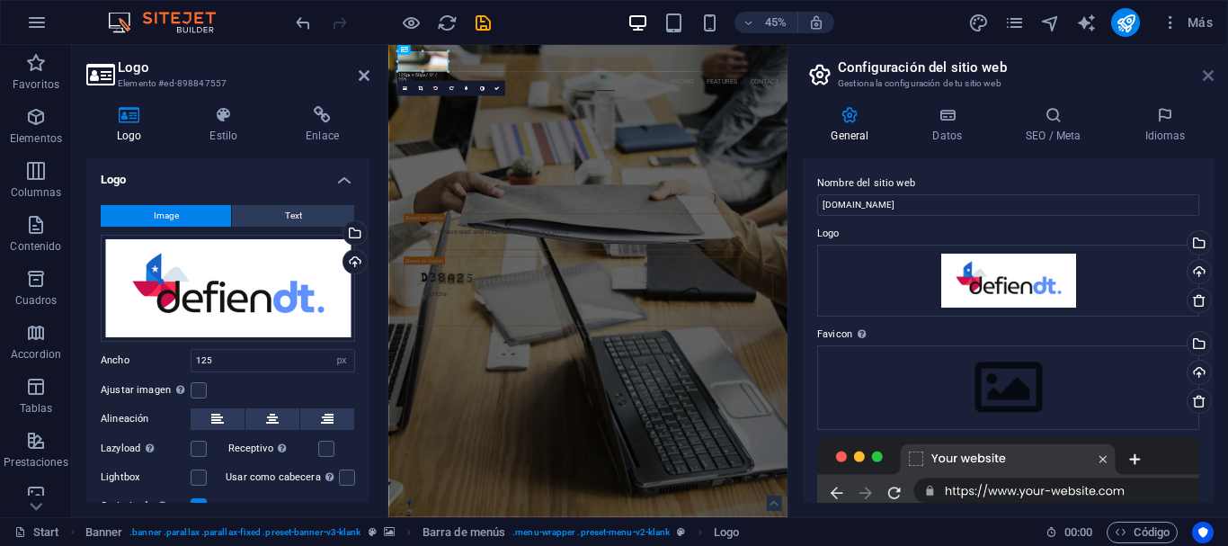
drag, startPoint x: 1209, startPoint y: 76, endPoint x: 860, endPoint y: 34, distance: 351.3
click at [1209, 76] on icon at bounding box center [1208, 75] width 11 height 14
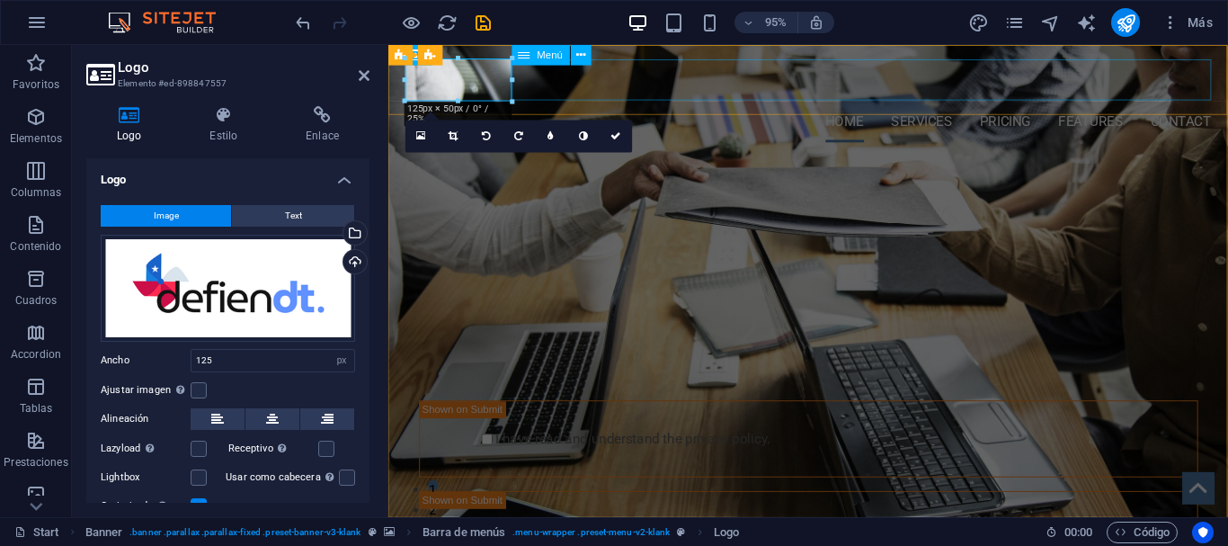
click at [841, 104] on nav "Home Services Pricing Features Contact" at bounding box center [830, 125] width 849 height 43
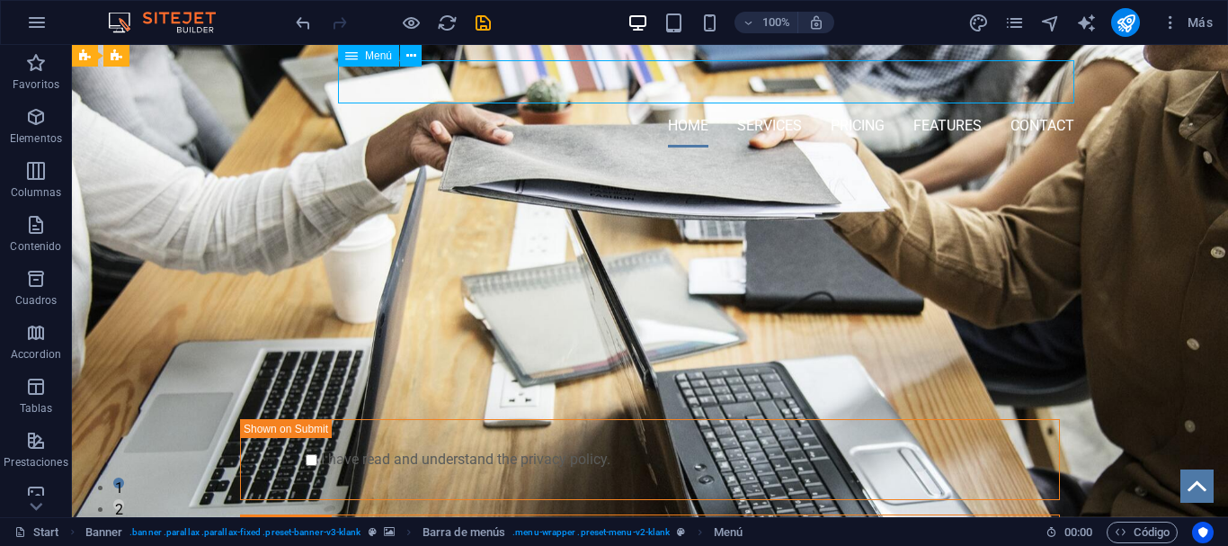
click at [836, 104] on nav "Home Services Pricing Features Contact" at bounding box center [650, 125] width 849 height 43
click at [692, 104] on nav "Home Services Pricing Features Contact" at bounding box center [650, 125] width 849 height 43
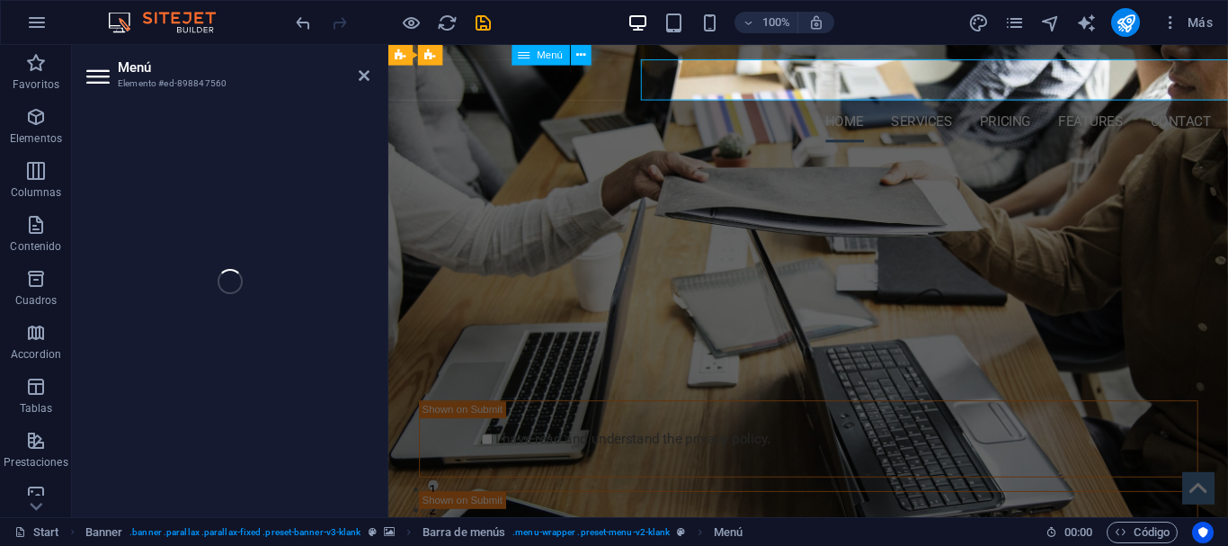
click at [709, 104] on nav "Home Services Pricing Features Contact" at bounding box center [830, 125] width 849 height 43
select select
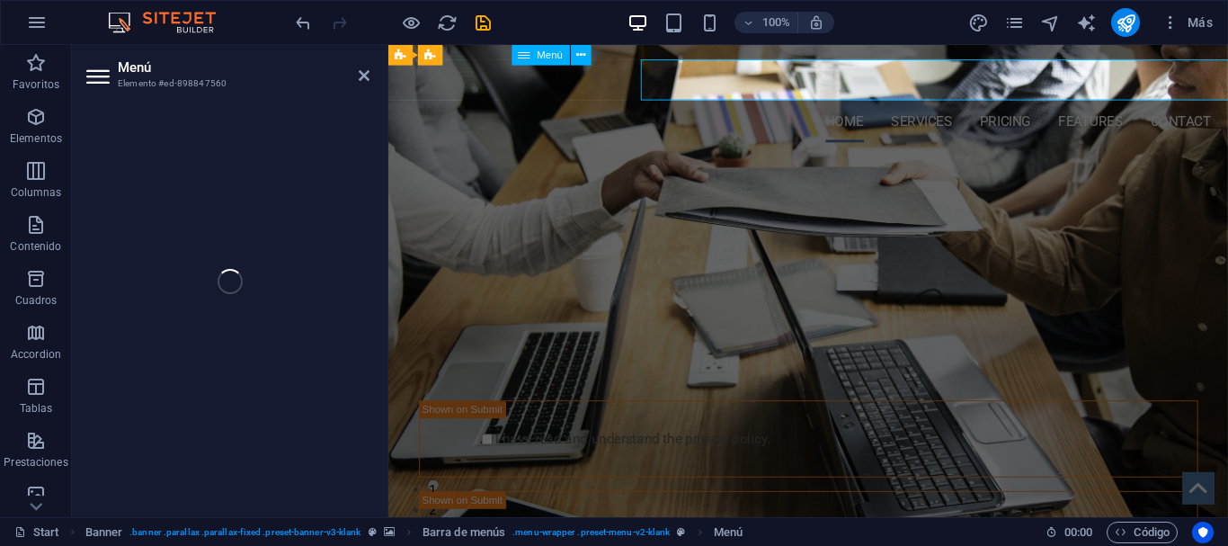
select select
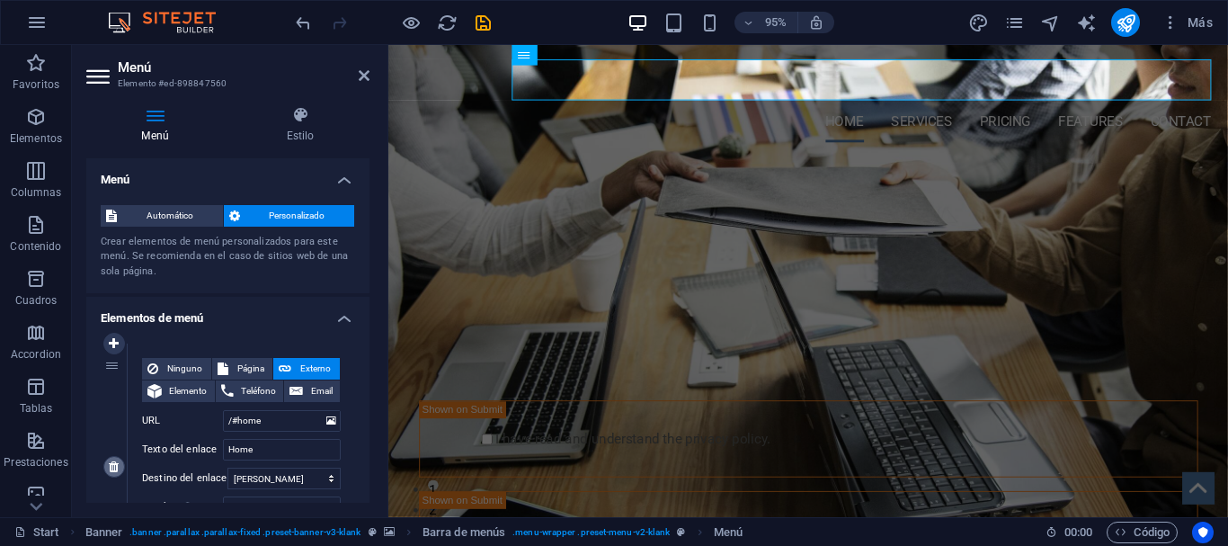
click at [119, 463] on icon at bounding box center [114, 466] width 10 height 13
type input "/#services"
type input "Services"
select select
type input "/#pricing"
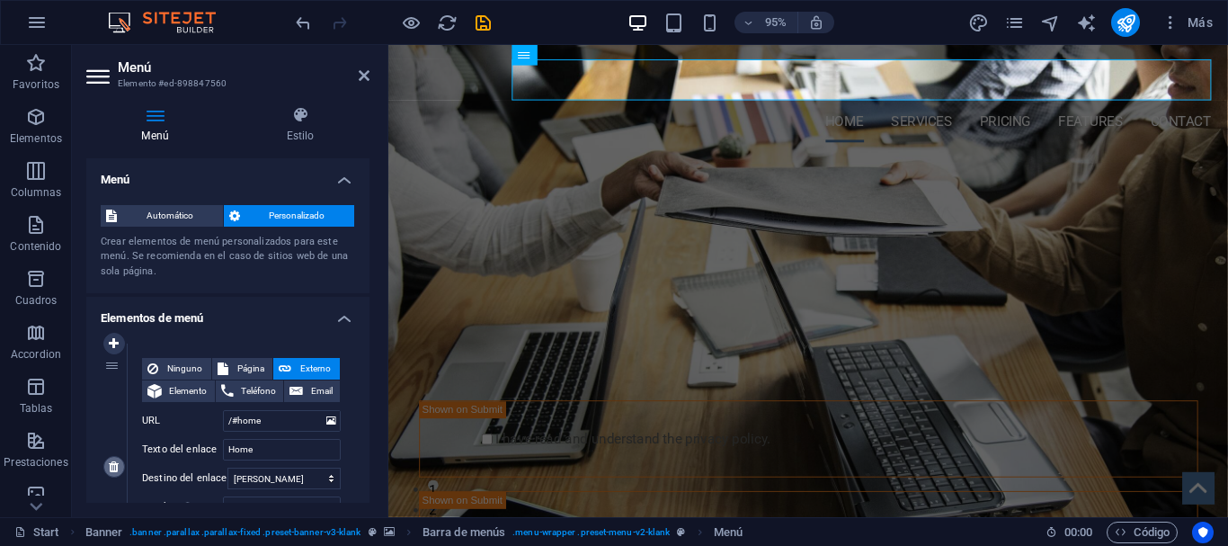
type input "Pricing"
select select
type input "/#features"
type input "Features"
select select
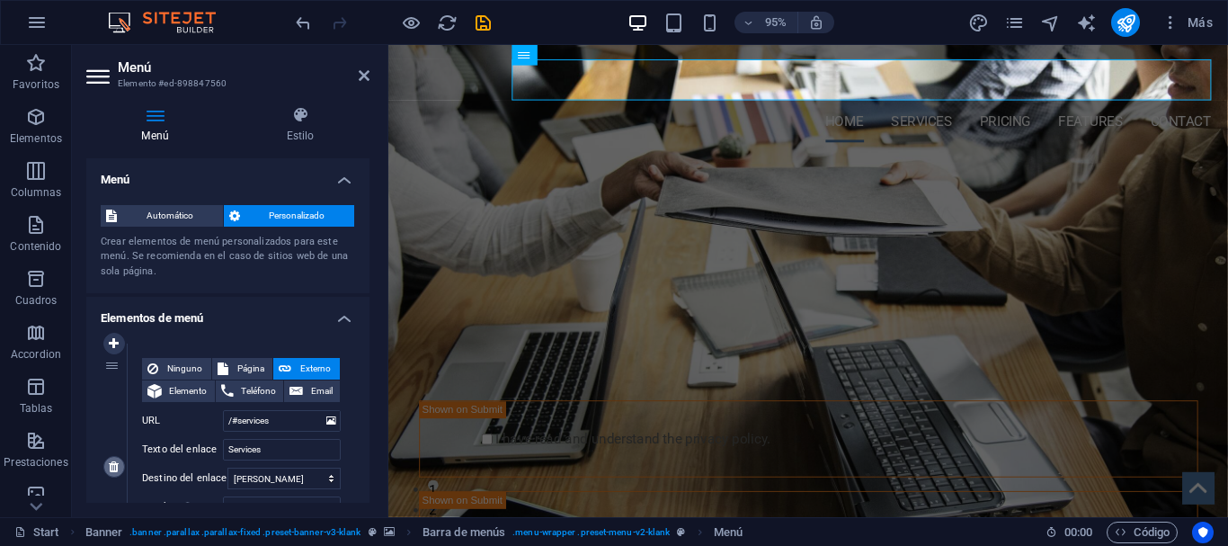
type input "/#contact"
type input "Contact"
select select
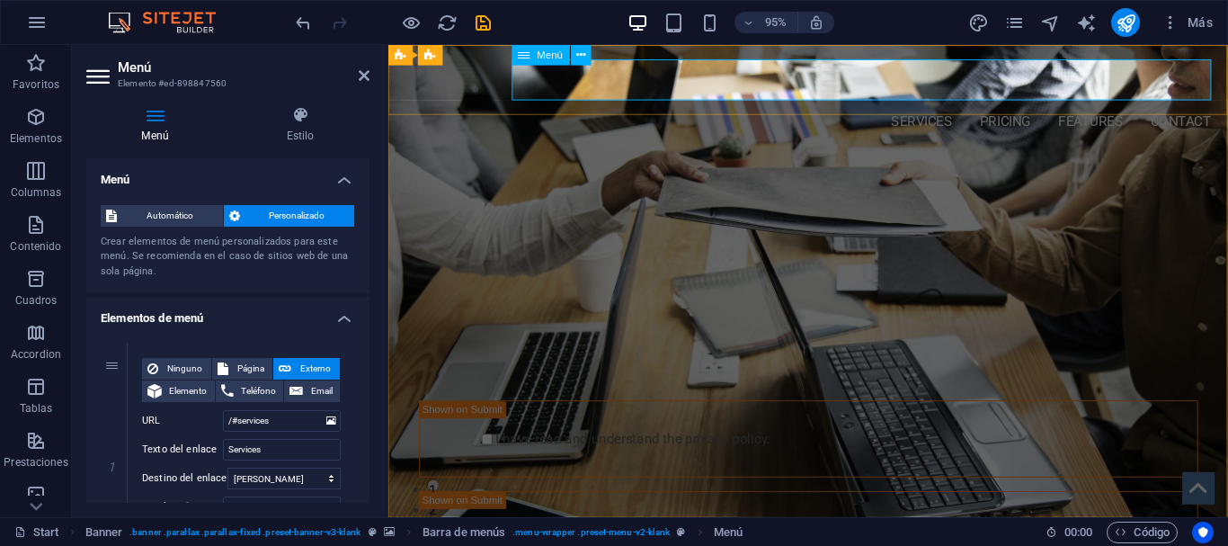
click at [940, 104] on nav "Services Pricing Features Contact" at bounding box center [830, 125] width 849 height 43
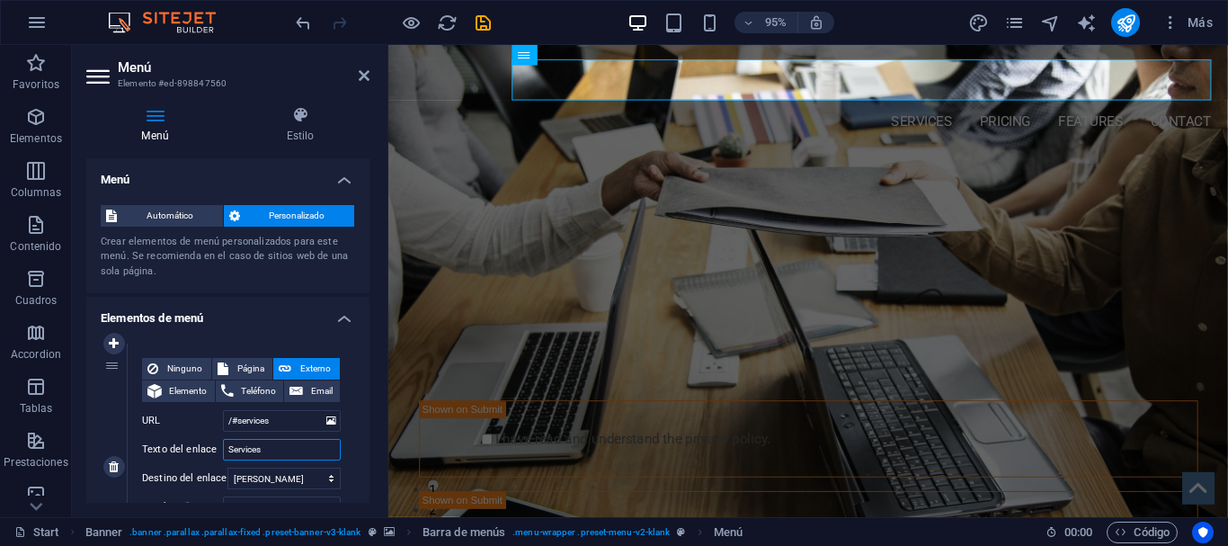
click at [299, 446] on input "Services" at bounding box center [282, 450] width 118 height 22
type input "Servi"
select select
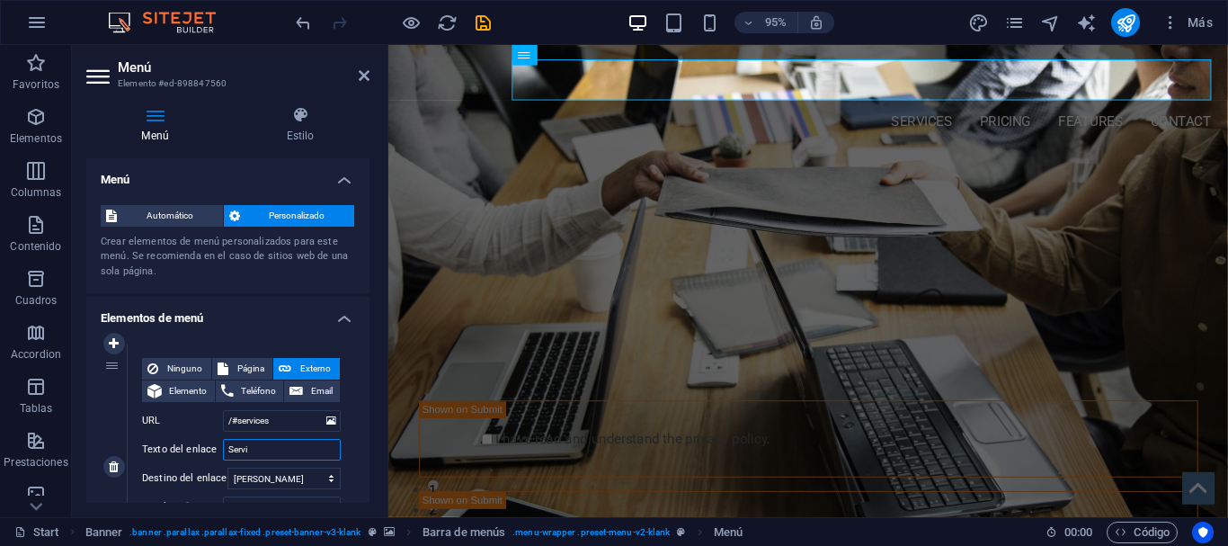
select select
type input "Servicios"
select select
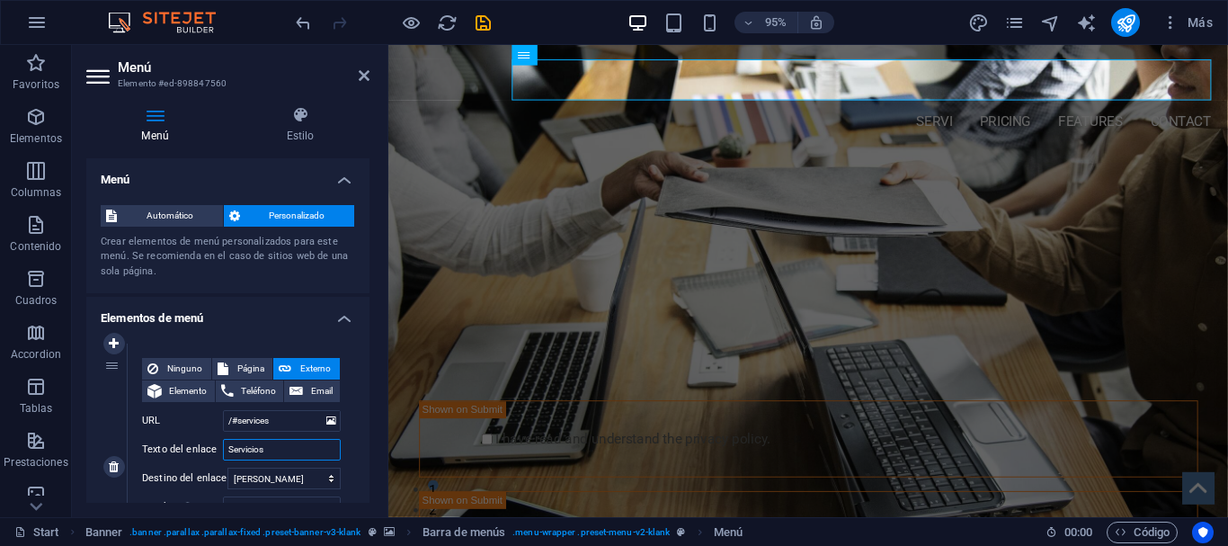
select select
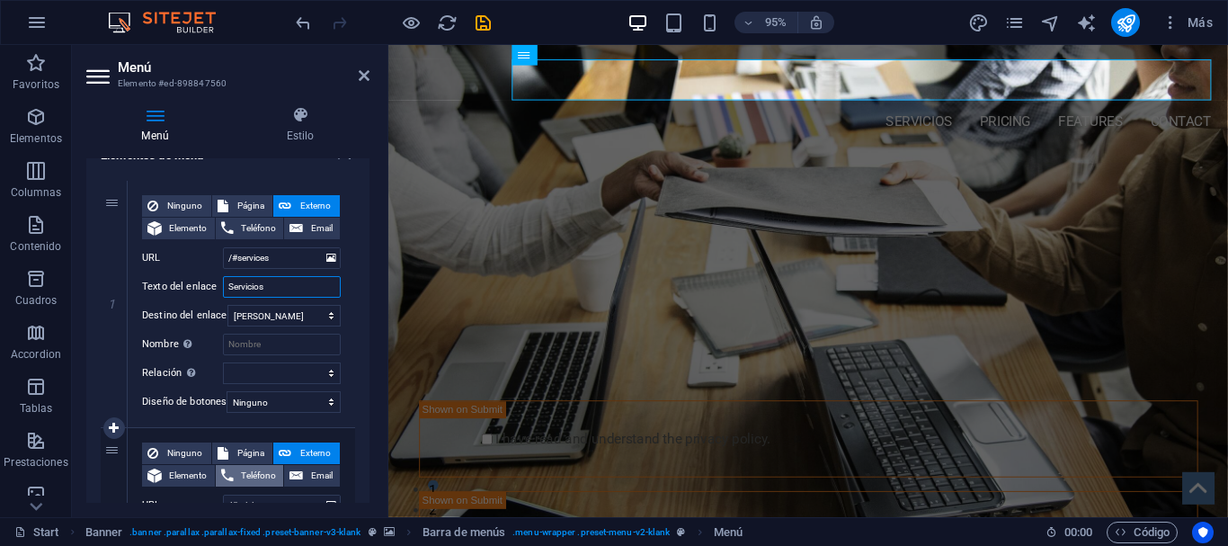
scroll to position [243, 0]
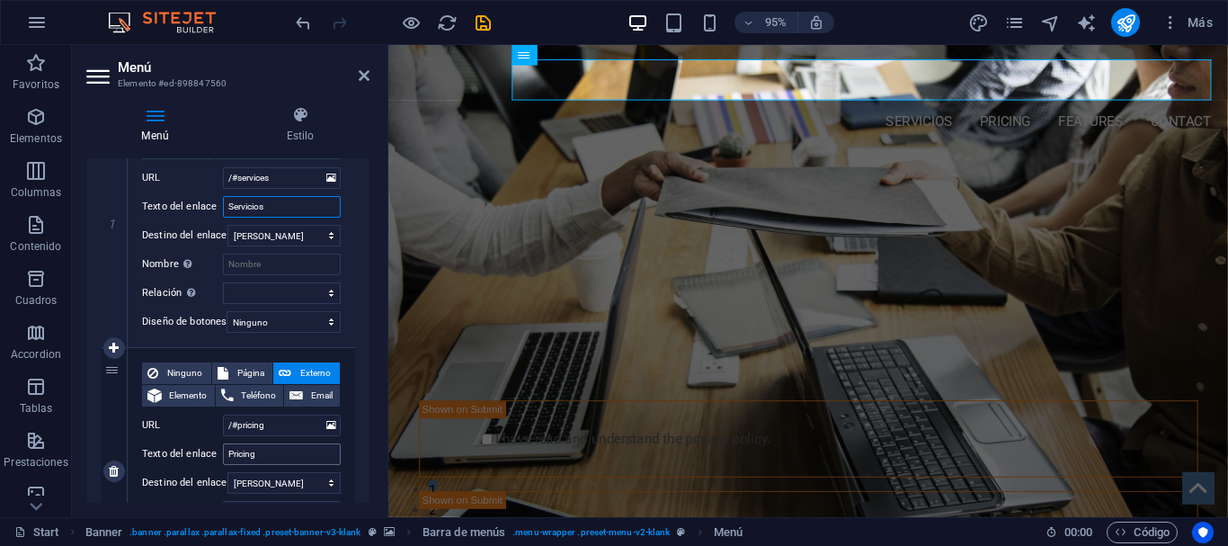
type input "Servicios"
drag, startPoint x: 272, startPoint y: 449, endPoint x: 168, endPoint y: 460, distance: 104.9
click at [223, 460] on input "Pricing" at bounding box center [282, 454] width 118 height 22
type input "Servicios"
select select
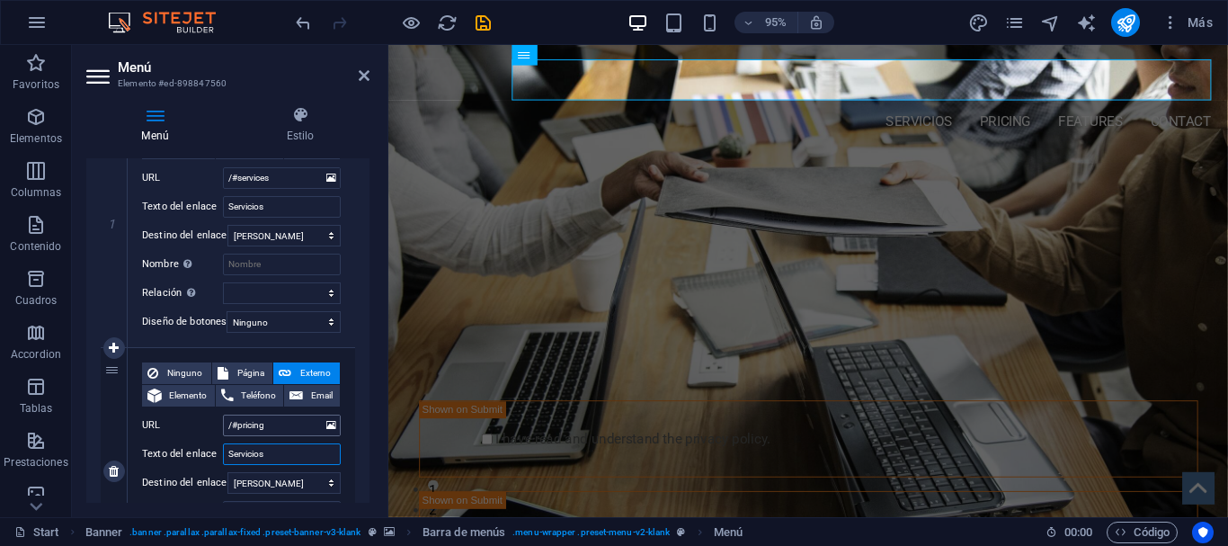
select select
type input "Servicios"
drag, startPoint x: 293, startPoint y: 209, endPoint x: 43, endPoint y: 166, distance: 253.5
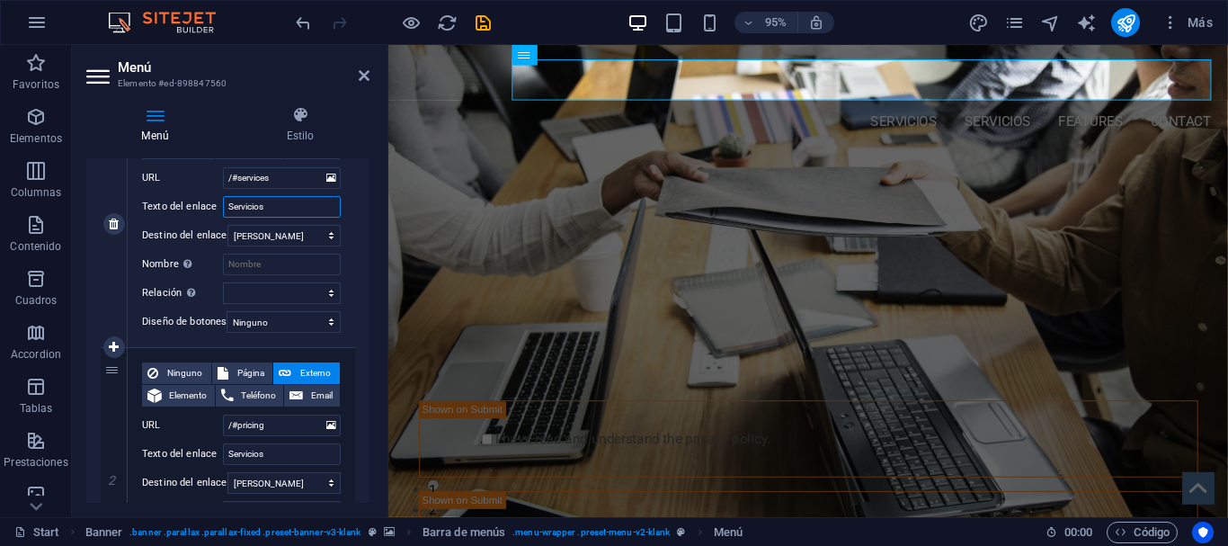
click at [223, 196] on input "Servicios" at bounding box center [282, 207] width 118 height 22
type input "Nosotros"
select select
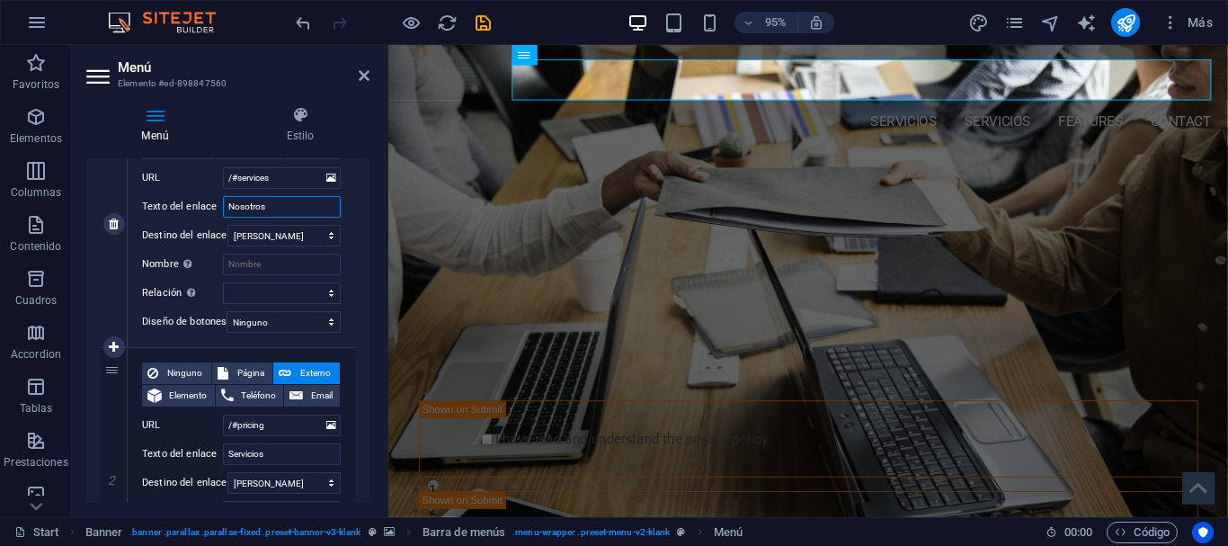
select select
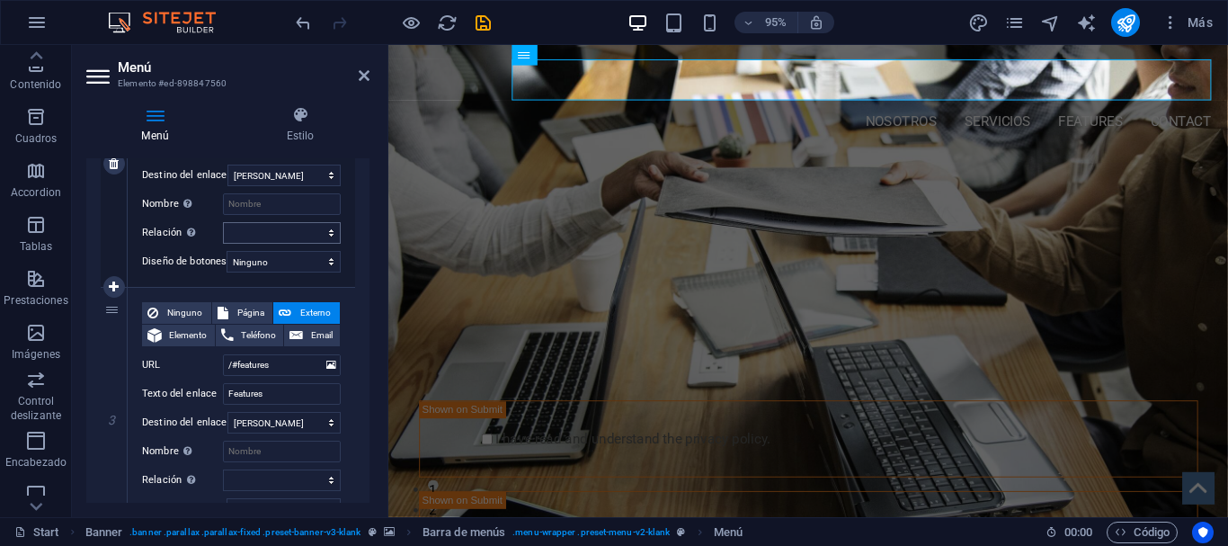
scroll to position [567, 0]
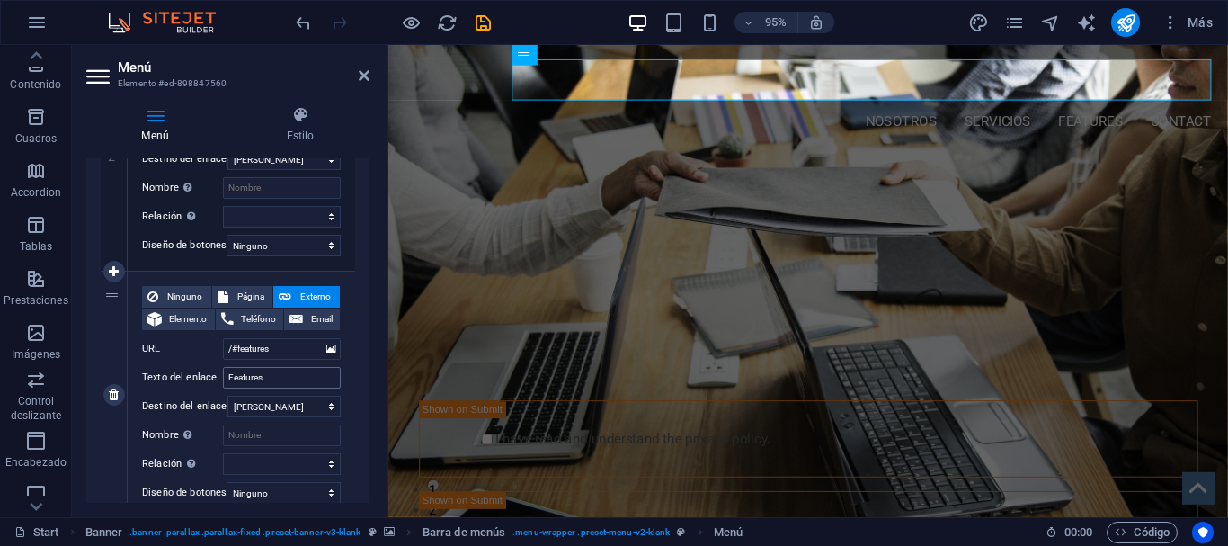
type input "Nosotros"
drag, startPoint x: 279, startPoint y: 379, endPoint x: 168, endPoint y: 379, distance: 110.6
click at [223, 379] on input "Features" at bounding box center [282, 378] width 118 height 22
type input "Blog"
select select
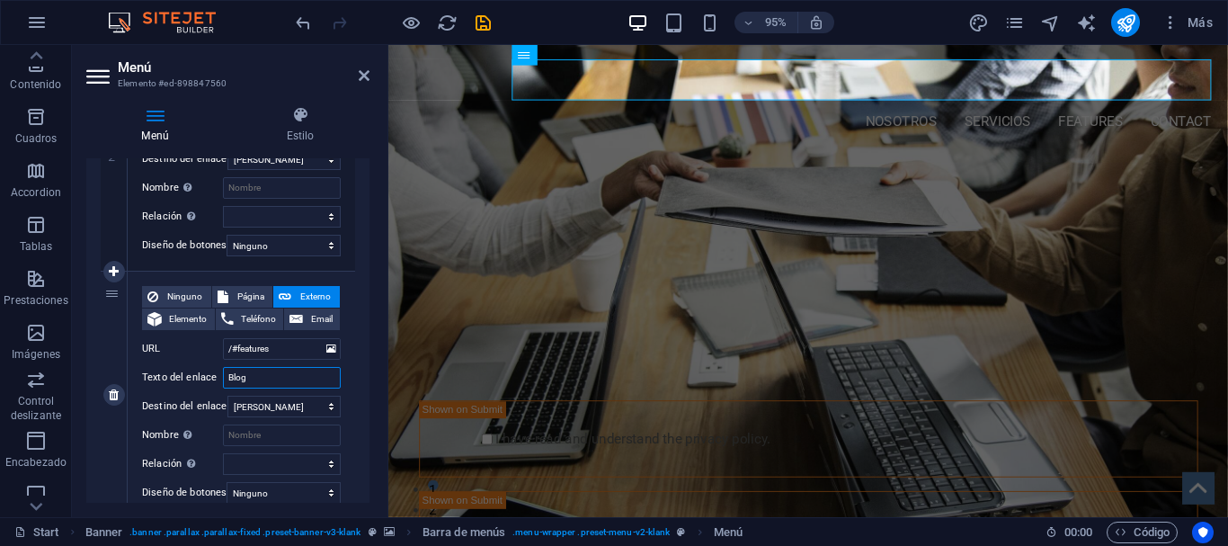
select select
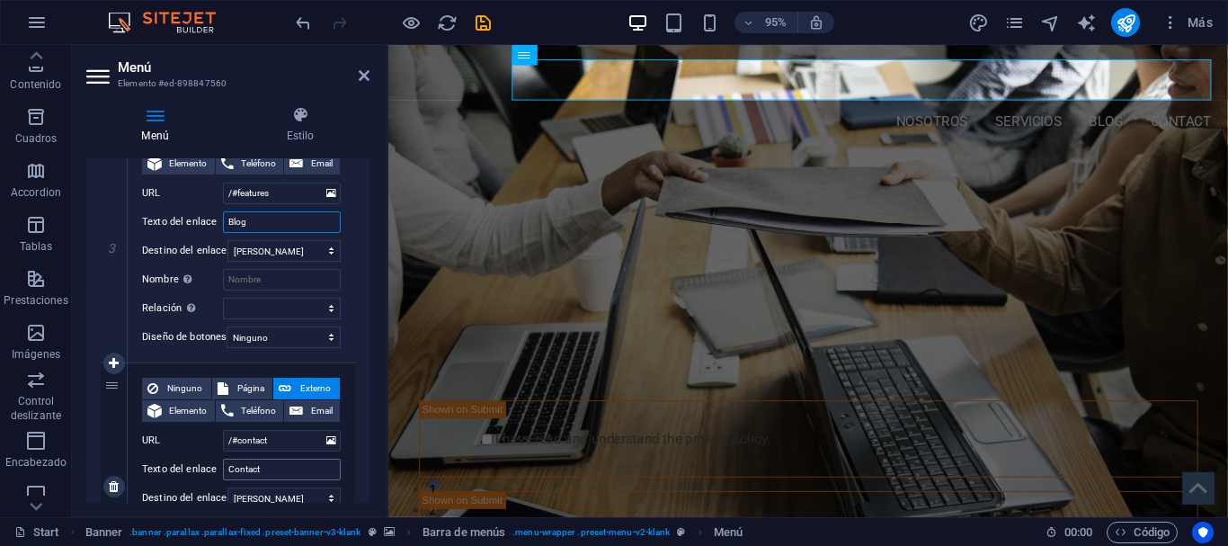
scroll to position [809, 0]
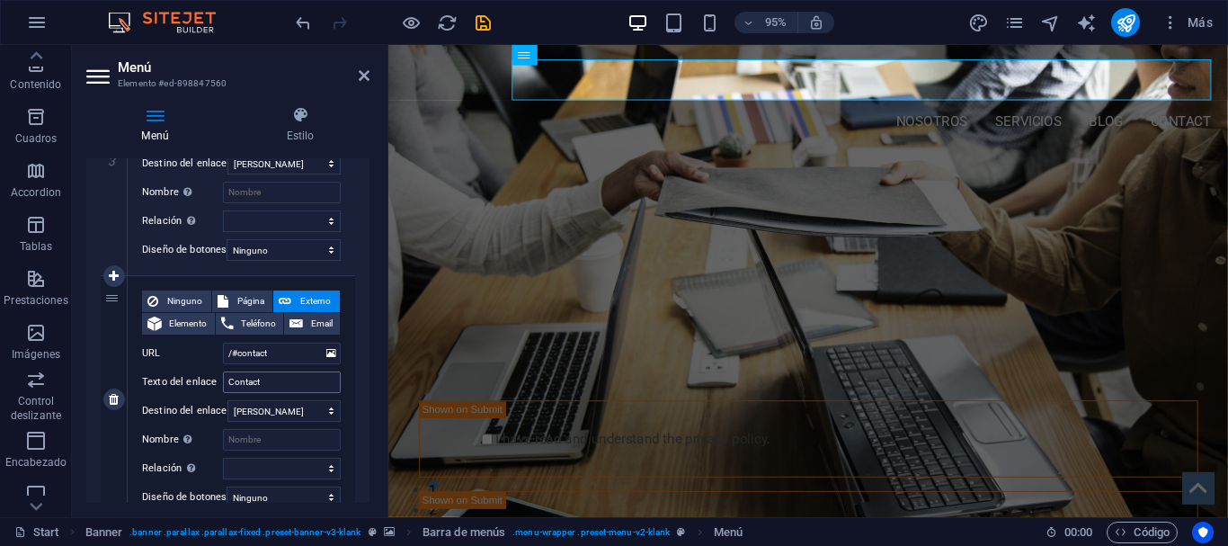
type input "Blog"
drag, startPoint x: 293, startPoint y: 384, endPoint x: 122, endPoint y: 384, distance: 170.9
click at [223, 384] on input "Contact" at bounding box center [282, 382] width 118 height 22
click at [288, 385] on input "Contact" at bounding box center [282, 382] width 118 height 22
type input "Contacto"
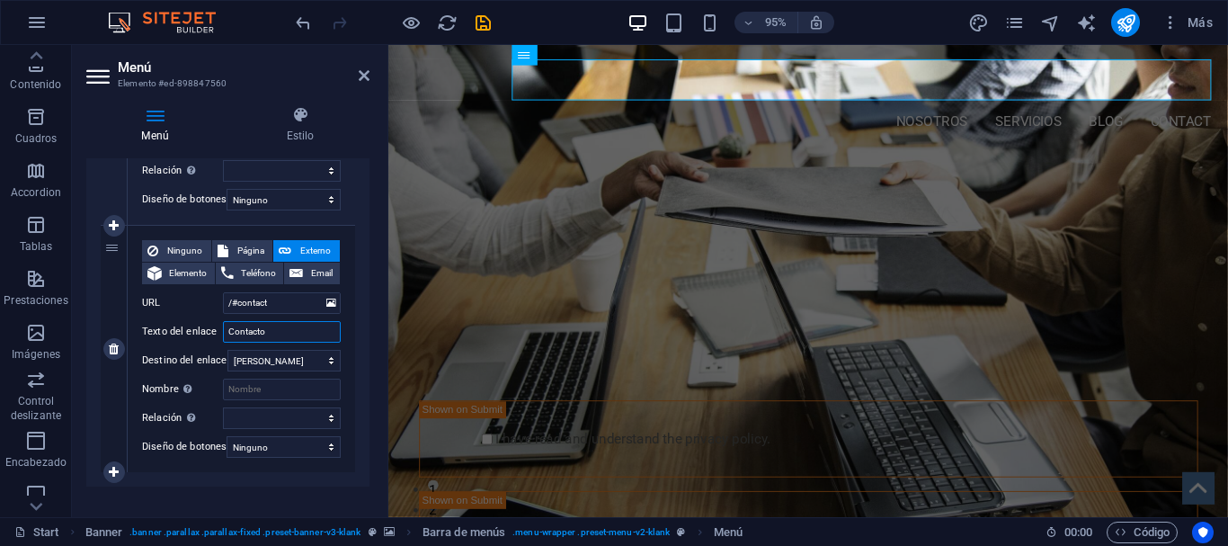
scroll to position [892, 0]
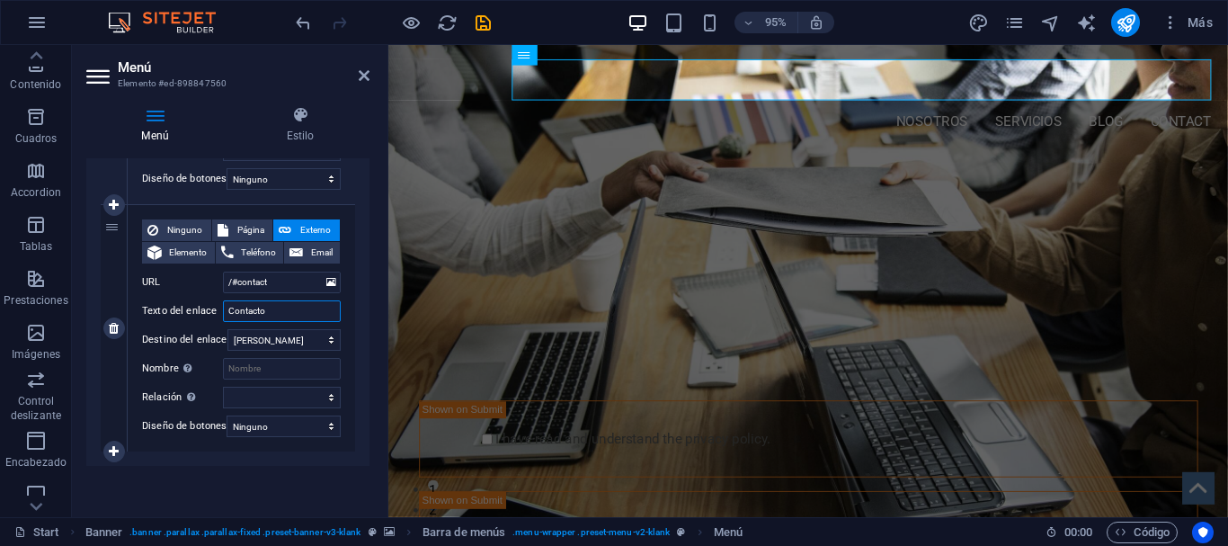
select select
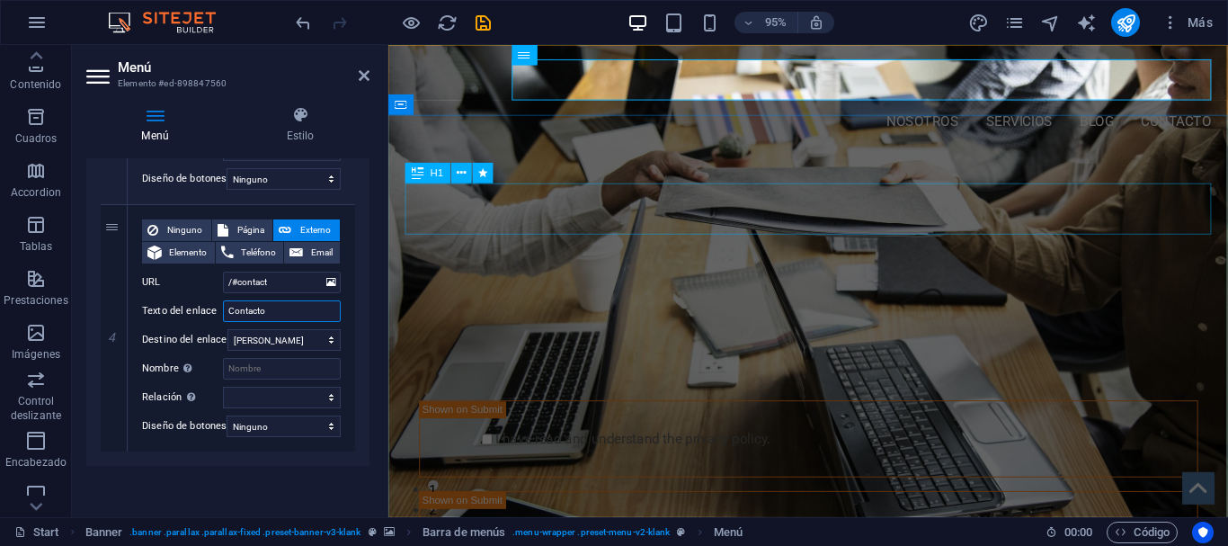
type input "Contacto"
click at [690, 234] on div "PROFESSIONAL LEAD TOOL" at bounding box center [830, 261] width 849 height 54
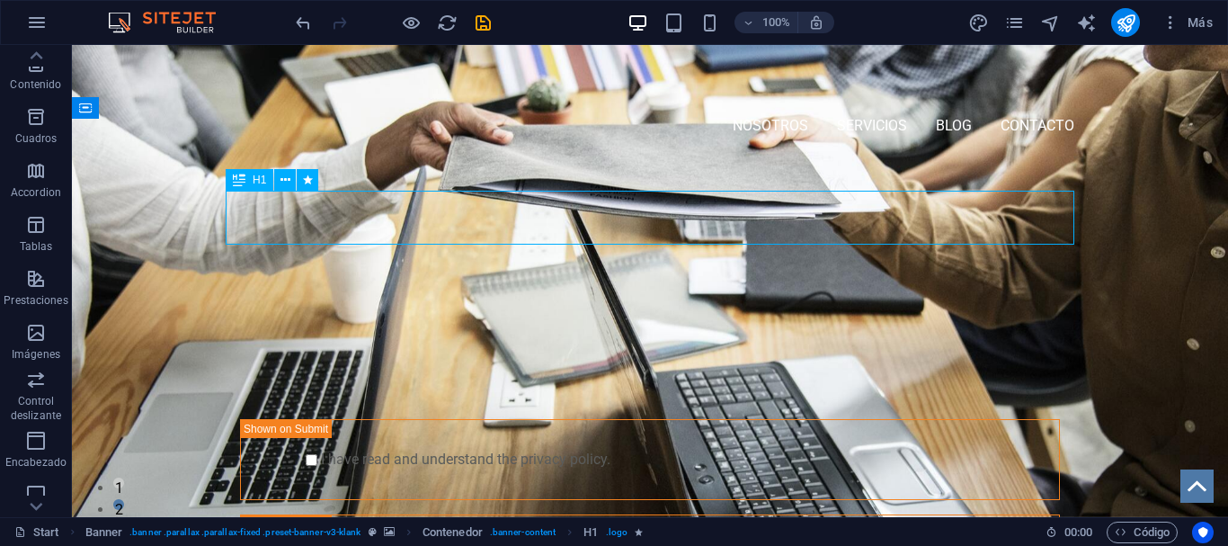
click at [654, 234] on div "PROFESSIONAL LEAD TOOL" at bounding box center [650, 261] width 849 height 54
click at [362, 234] on div "PROFESSIONAL LEAD TOOL" at bounding box center [650, 261] width 849 height 54
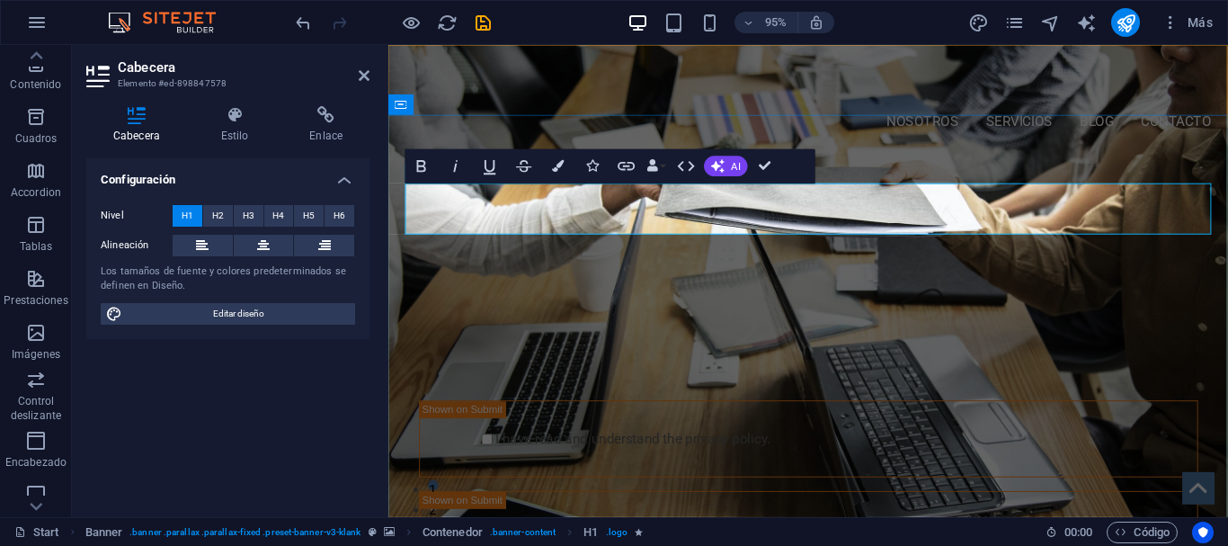
click at [553, 234] on h1 "​" at bounding box center [830, 261] width 849 height 54
click at [543, 234] on h1 "​" at bounding box center [830, 261] width 849 height 54
click at [365, 78] on icon at bounding box center [364, 75] width 11 height 14
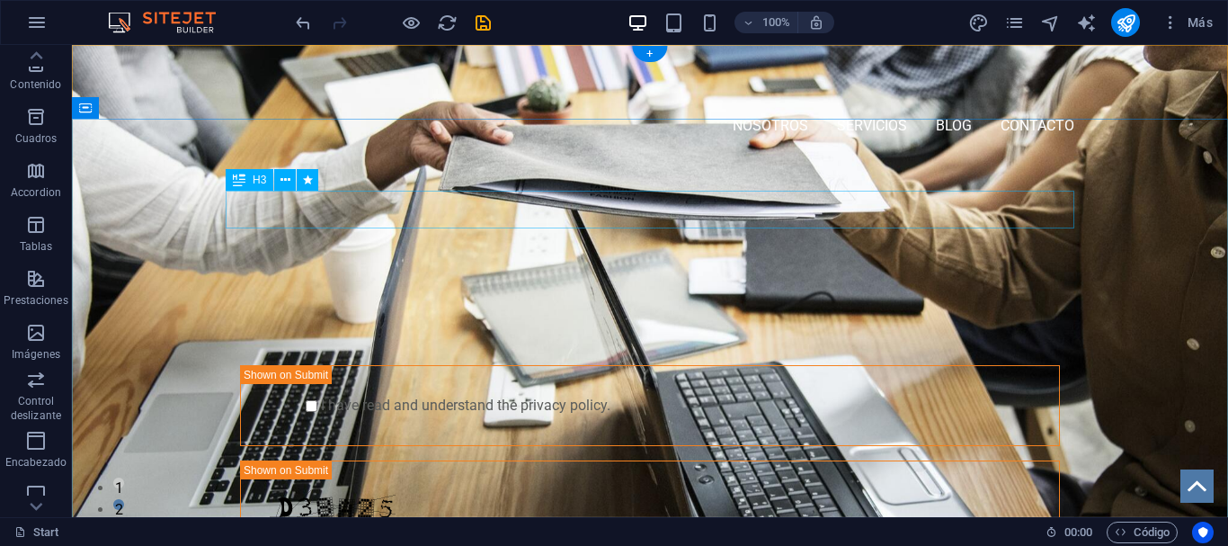
click at [289, 234] on div "GET STARTED WITH YOUR 10-DAY FREE TRIAL. REGISTER NOW!" at bounding box center [650, 253] width 849 height 38
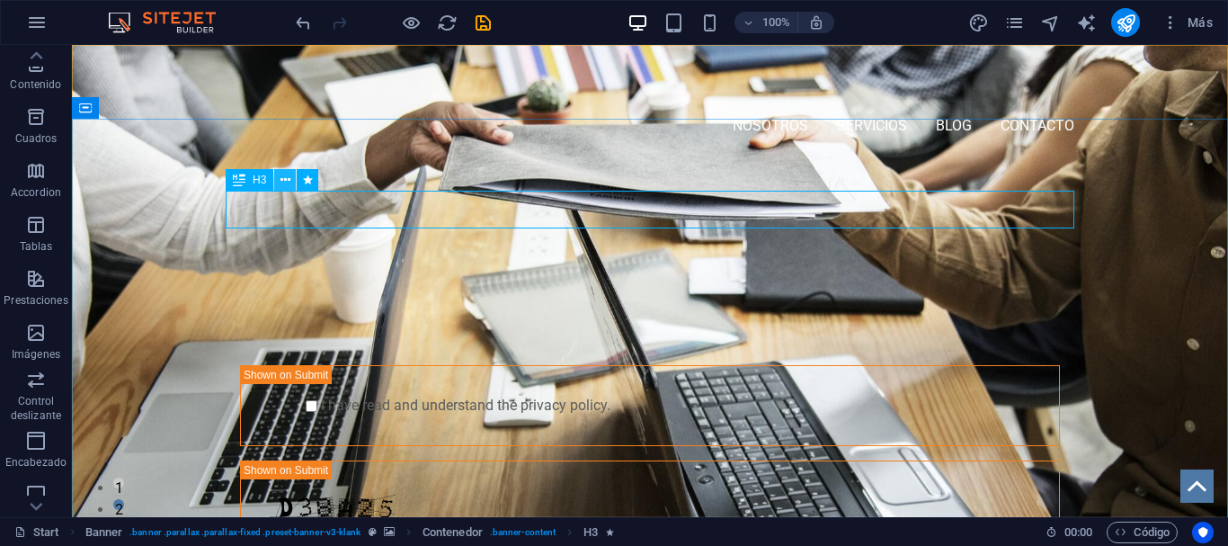
click at [290, 178] on button at bounding box center [285, 180] width 22 height 22
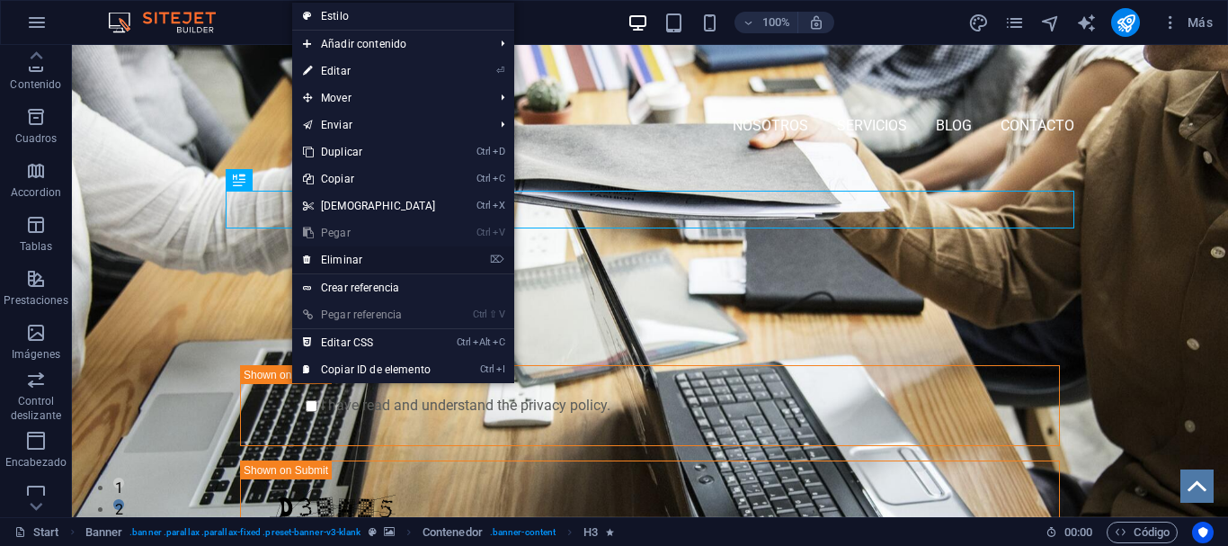
click at [341, 260] on link "⌦ Eliminar" at bounding box center [369, 259] width 155 height 27
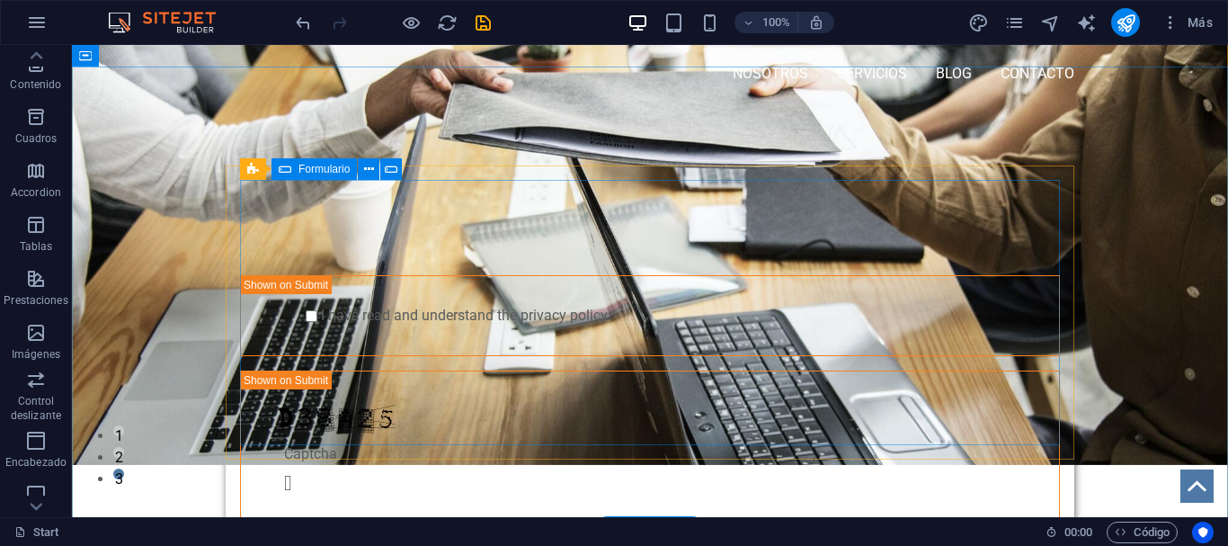
scroll to position [92, 0]
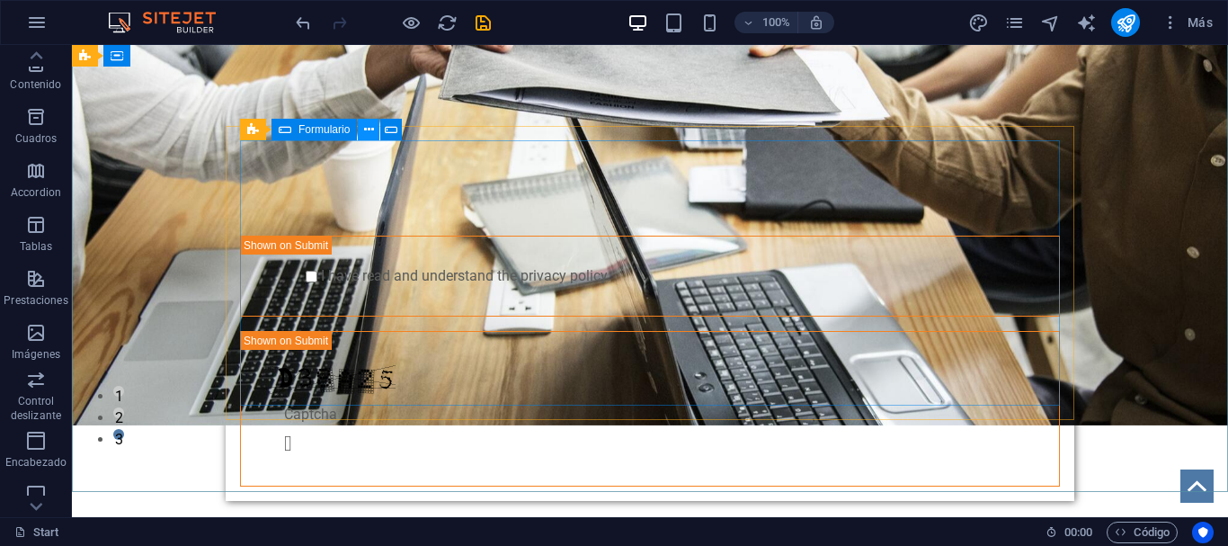
click at [374, 130] on button at bounding box center [369, 130] width 22 height 22
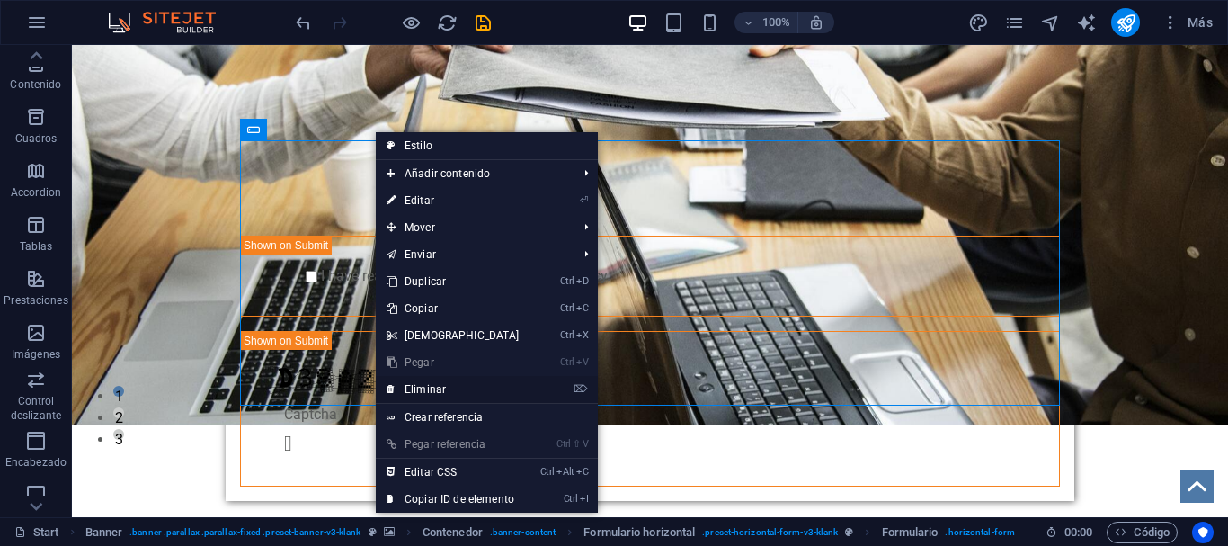
click at [436, 385] on link "⌦ Eliminar" at bounding box center [453, 389] width 155 height 27
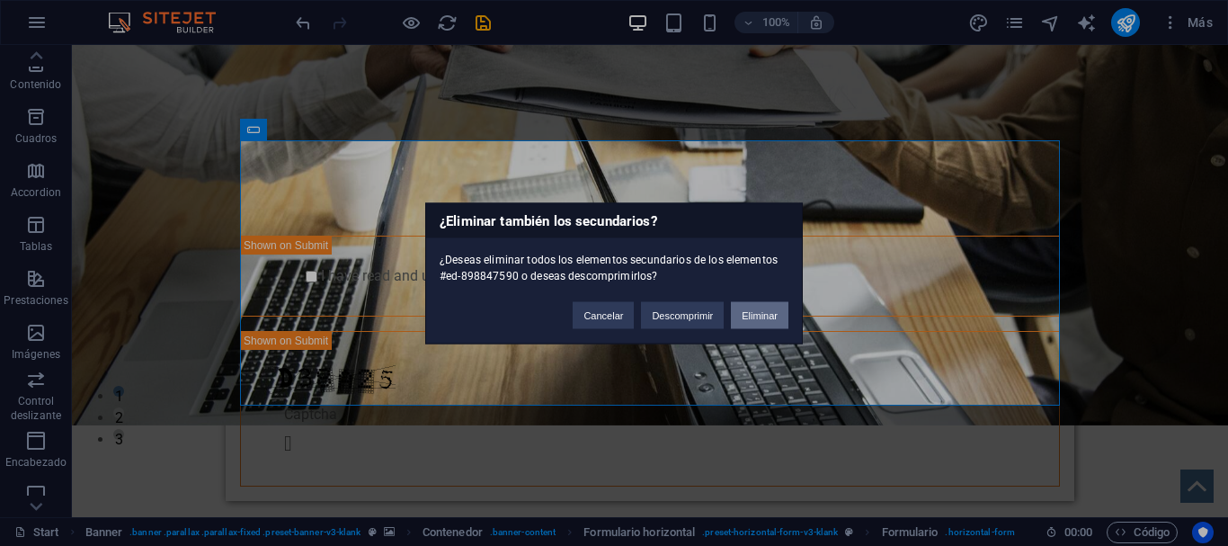
click at [758, 317] on button "Eliminar" at bounding box center [760, 314] width 58 height 27
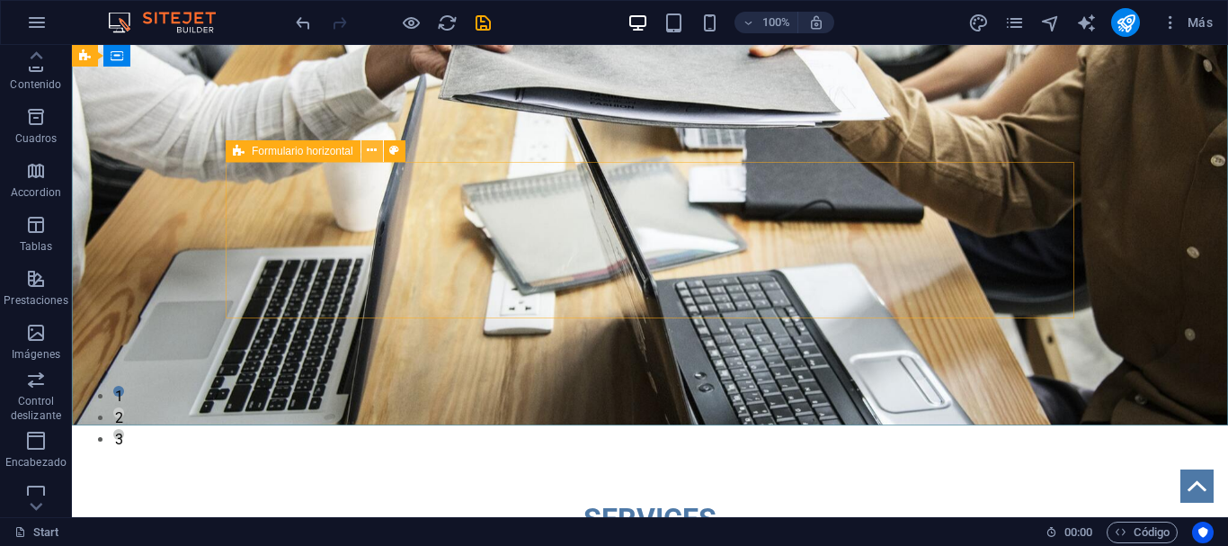
click at [370, 156] on icon at bounding box center [372, 150] width 10 height 19
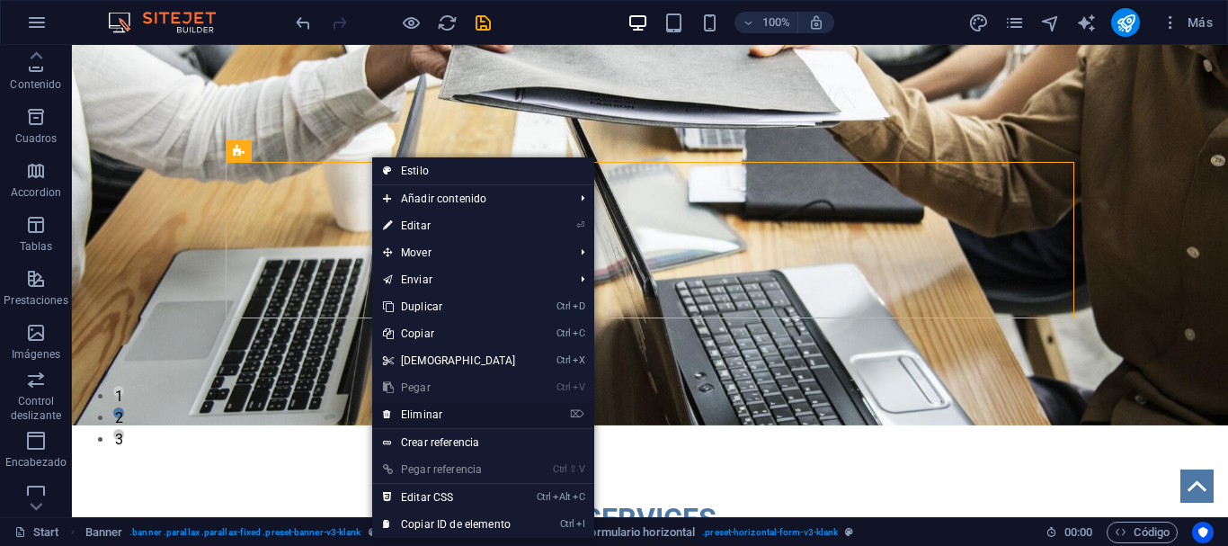
click at [432, 404] on link "⌦ Eliminar" at bounding box center [449, 414] width 155 height 27
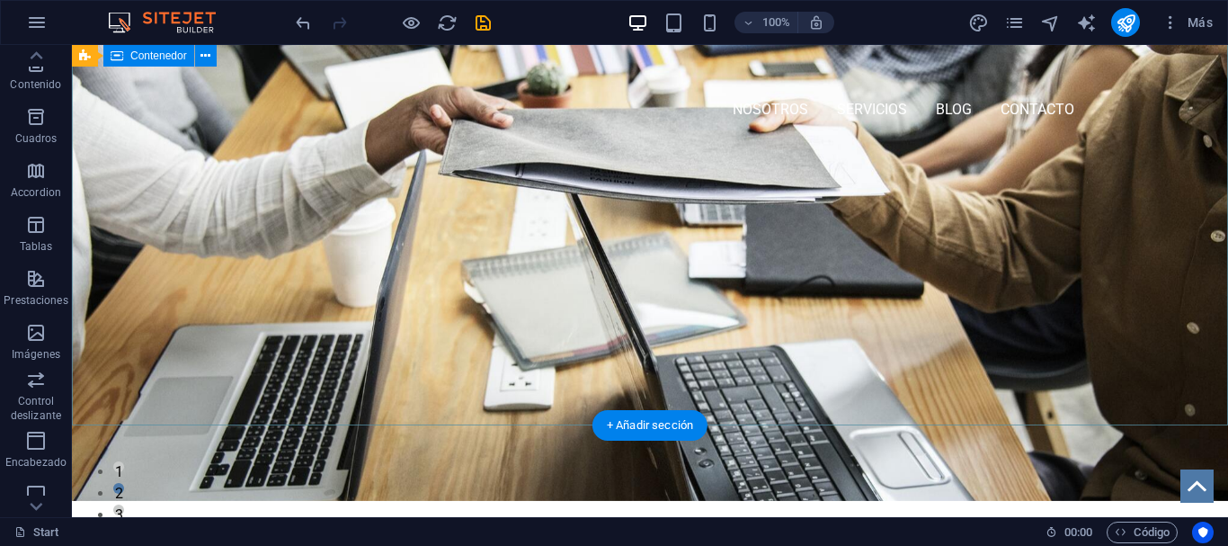
scroll to position [0, 0]
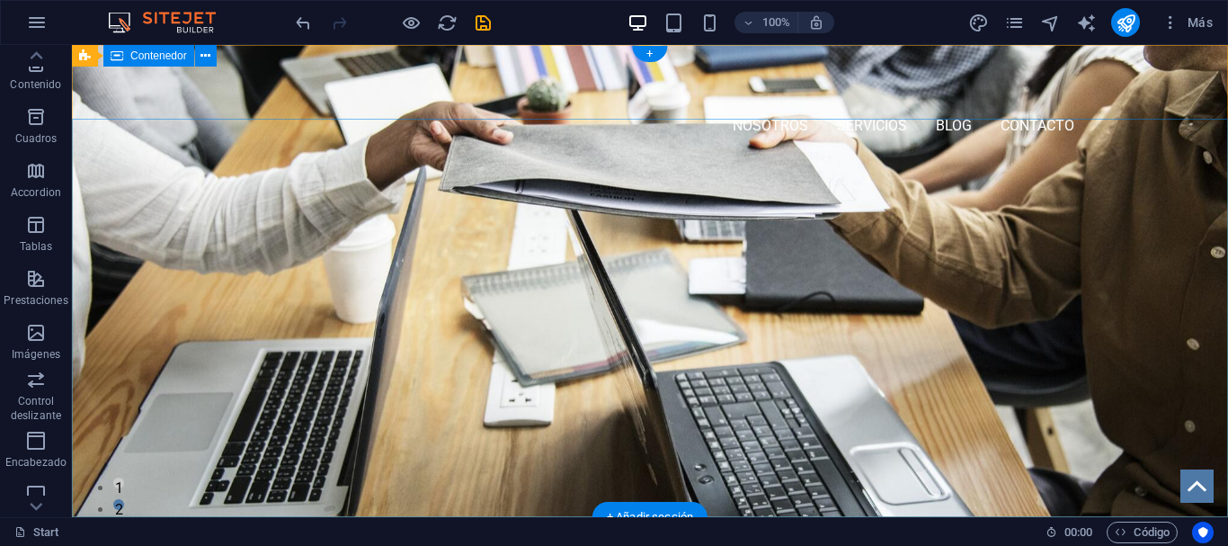
click at [561, 221] on div at bounding box center [650, 247] width 1156 height 171
